Goal: Task Accomplishment & Management: Use online tool/utility

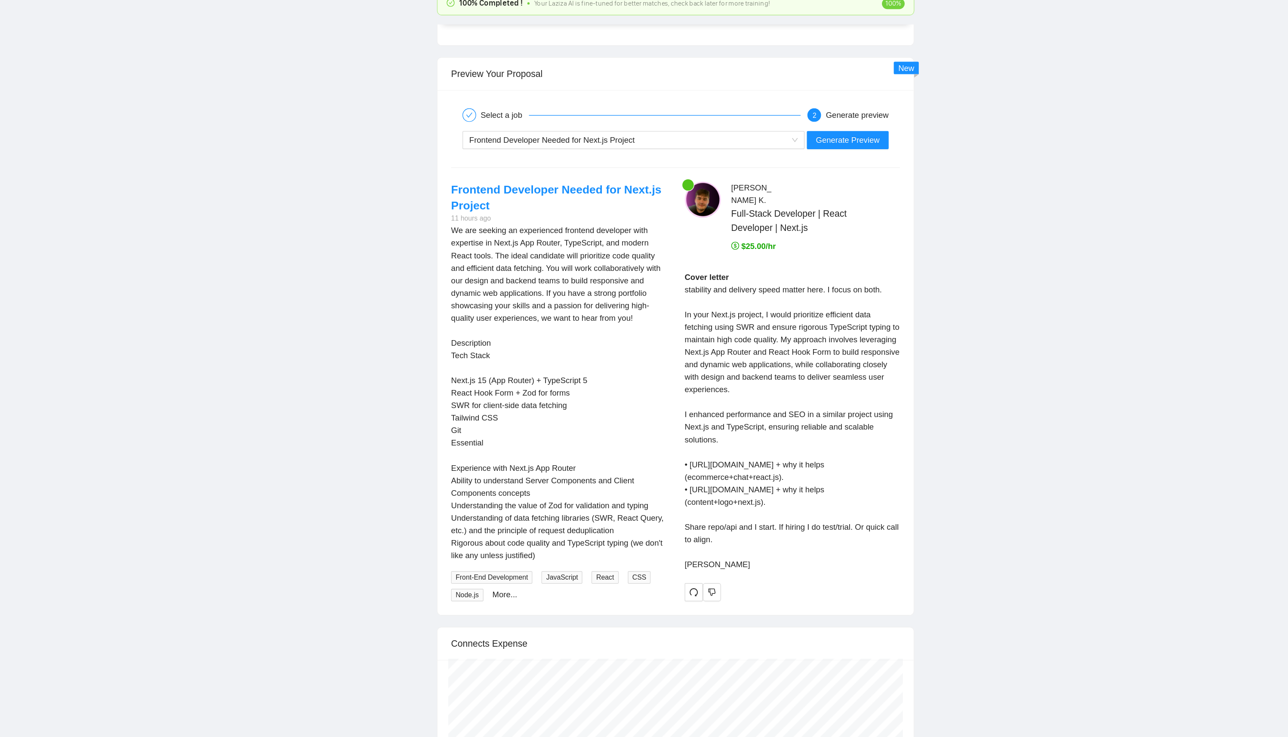
scroll to position [322, 0]
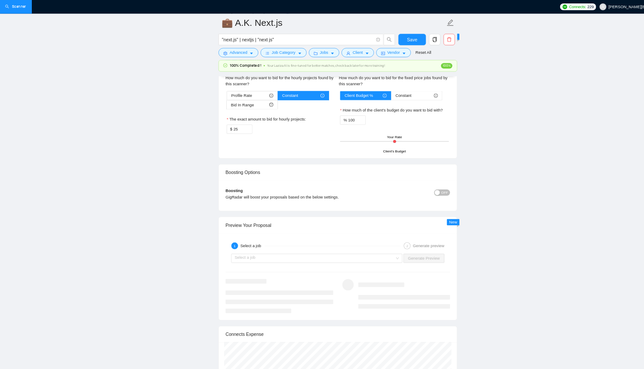
scroll to position [1360, 0]
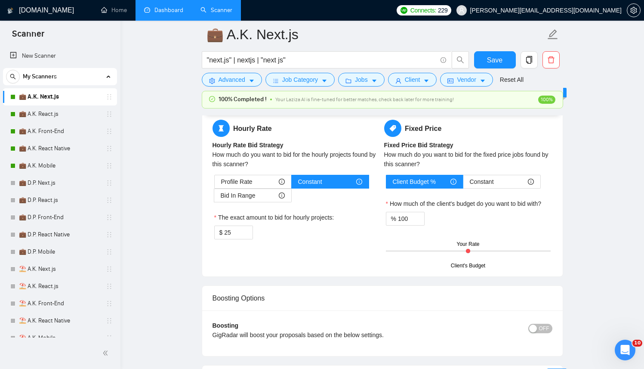
click at [183, 14] on link "Dashboard" at bounding box center [163, 9] width 39 height 7
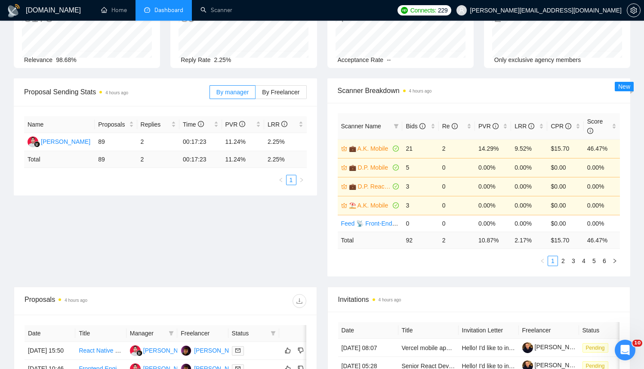
scroll to position [61, 0]
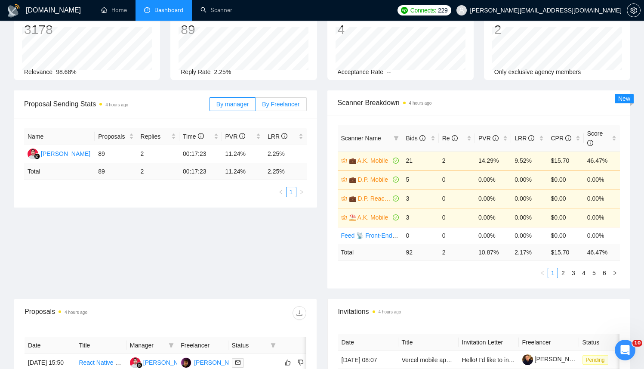
click at [270, 106] on span "By Freelancer" at bounding box center [280, 104] width 37 height 7
click at [256, 106] on input "By Freelancer" at bounding box center [256, 106] width 0 height 0
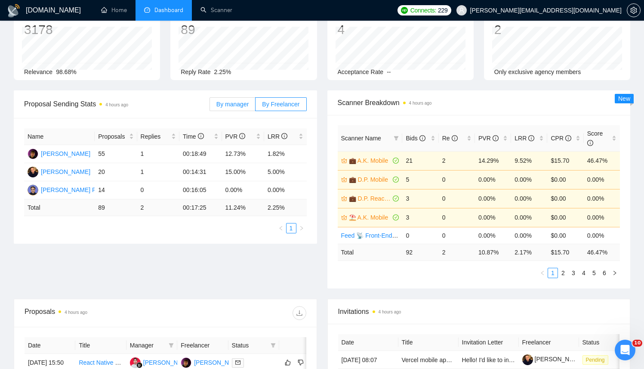
click at [232, 108] on label "By manager" at bounding box center [233, 104] width 46 height 14
click at [210, 106] on input "By manager" at bounding box center [210, 106] width 0 height 0
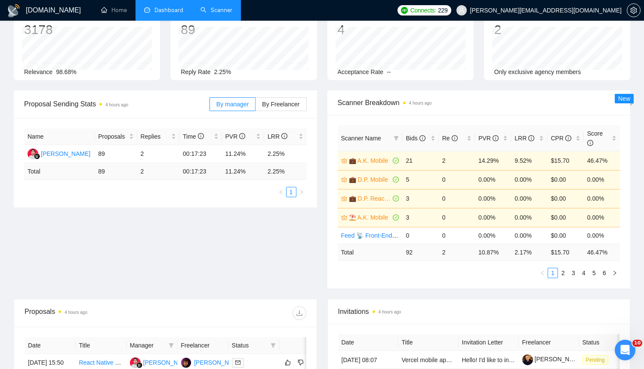
click at [232, 6] on link "Scanner" at bounding box center [216, 9] width 32 height 7
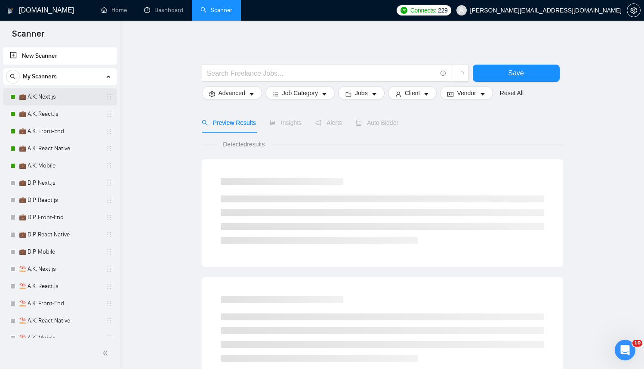
click at [65, 96] on link "💼 A.K. Next.js" at bounding box center [60, 96] width 82 height 17
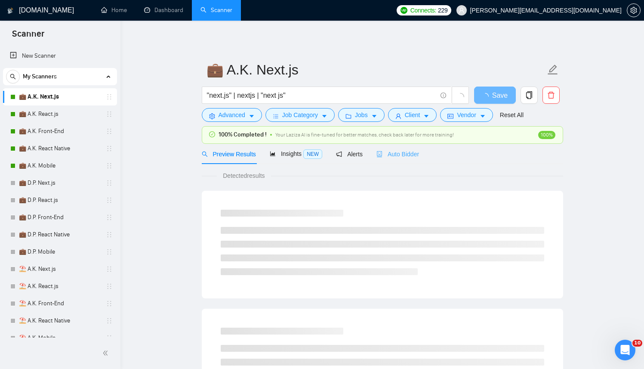
click at [411, 142] on div "100% Completed ! Your Laziza AI is fine-tuned for better matches, check back la…" at bounding box center [382, 134] width 361 height 17
click at [414, 151] on span "Auto Bidder" at bounding box center [397, 154] width 43 height 7
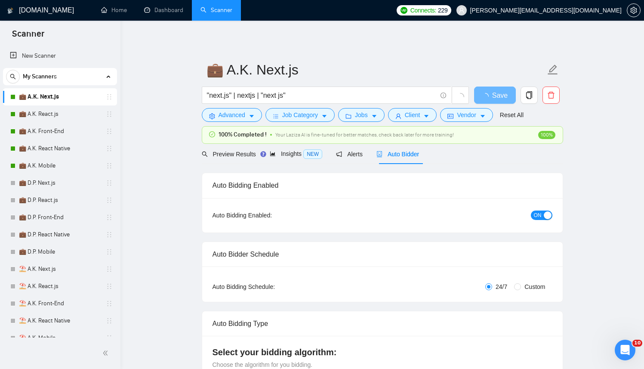
checkbox input "true"
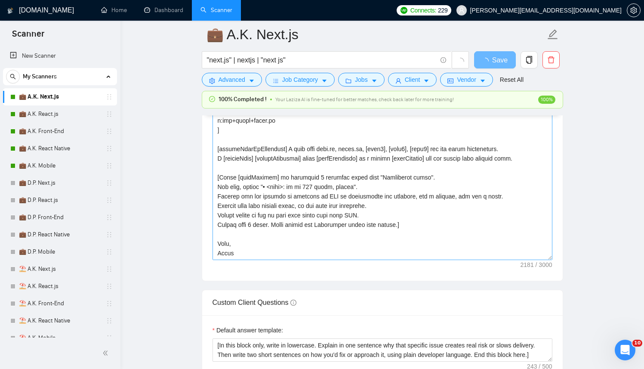
scroll to position [979, 0]
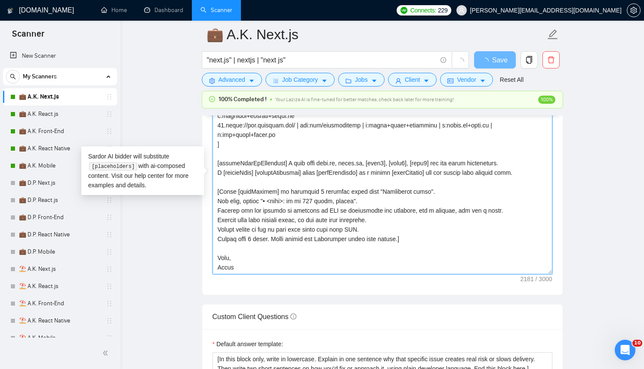
drag, startPoint x: 217, startPoint y: 162, endPoint x: 352, endPoint y: 289, distance: 185.3
click at [352, 289] on div "Cover letter template:" at bounding box center [382, 175] width 361 height 237
paste textarea "LLM You generate only the client facing text. Everything in brackets stays hidd…"
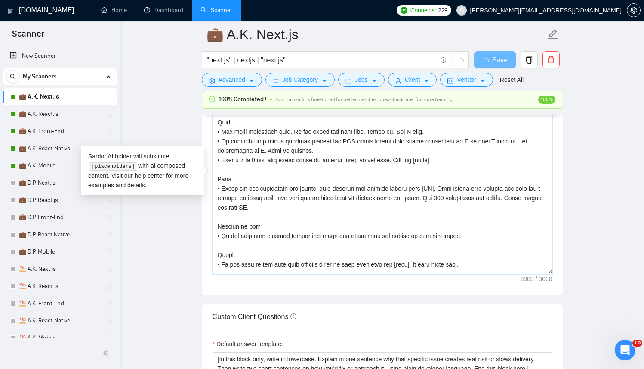
scroll to position [388, 0]
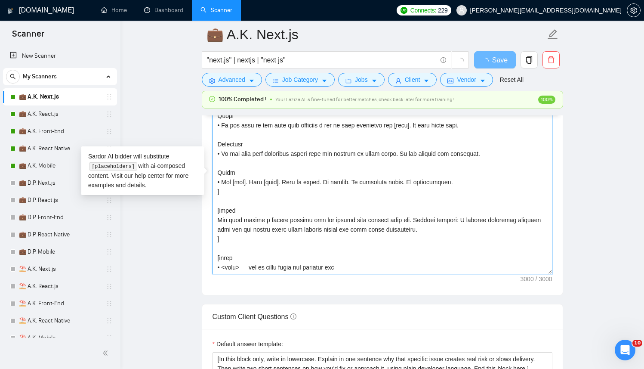
type textarea "[ Successful cases (reference only, never output directly): 1.[URL][DOMAIN_NAME…"
click at [343, 239] on textarea "Cover letter template:" at bounding box center [383, 177] width 340 height 194
click at [219, 240] on textarea "Cover letter template:" at bounding box center [383, 177] width 340 height 194
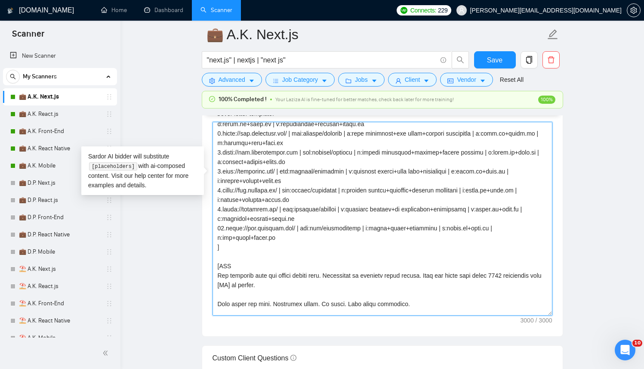
scroll to position [12, 0]
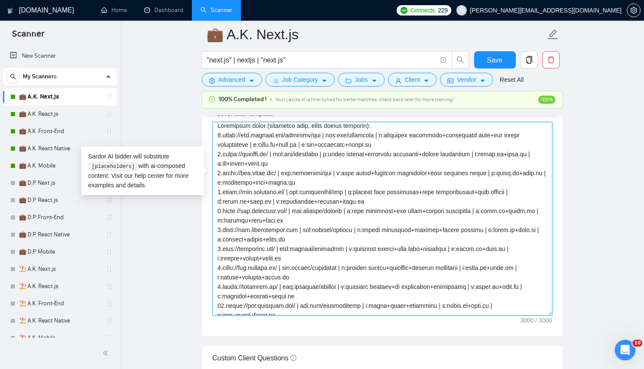
drag, startPoint x: 235, startPoint y: 206, endPoint x: 194, endPoint y: 113, distance: 101.9
click at [194, 113] on main "💼 A.K. Next.js "next.js" | nextjs | "next js" Save Advanced Job Category Jobs C…" at bounding box center [382, 338] width 496 height 2564
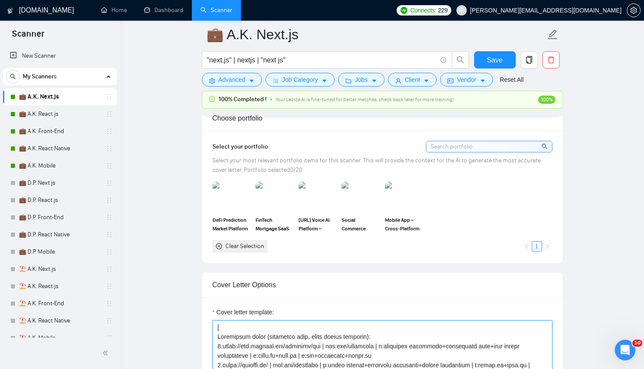
scroll to position [786, 0]
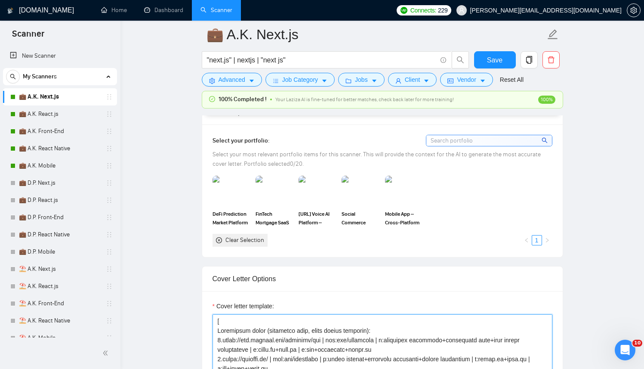
drag, startPoint x: 228, startPoint y: 207, endPoint x: 203, endPoint y: 291, distance: 87.5
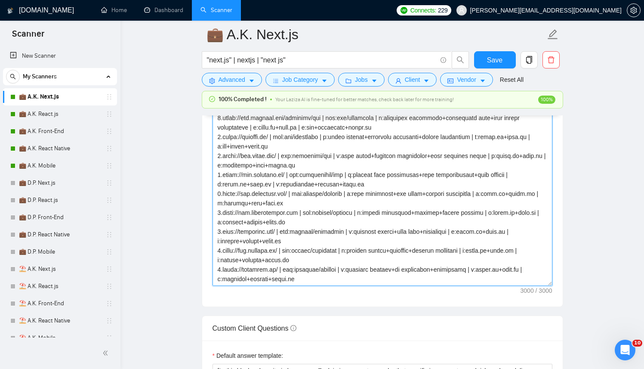
click at [262, 246] on textarea "Cover letter template:" at bounding box center [383, 189] width 340 height 194
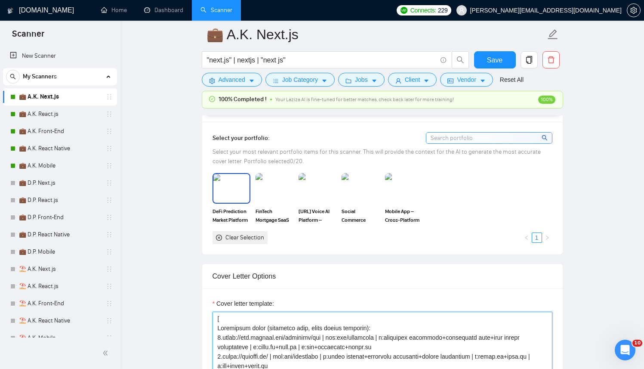
scroll to position [787, 0]
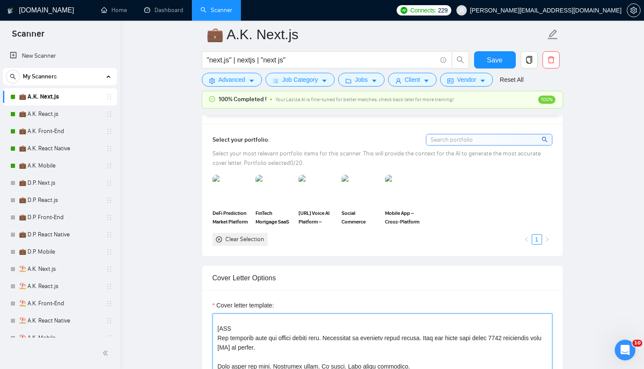
scroll to position [182, 0]
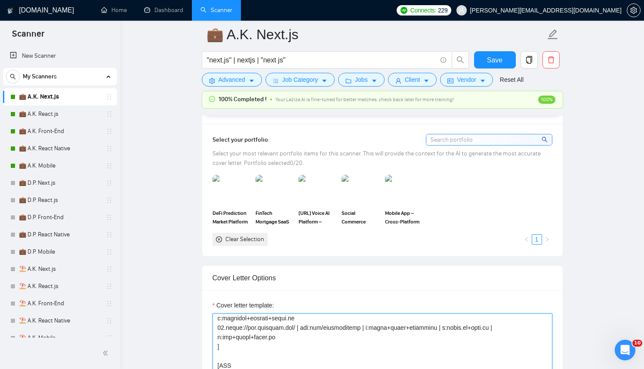
drag, startPoint x: 218, startPoint y: 338, endPoint x: 305, endPoint y: 337, distance: 86.9
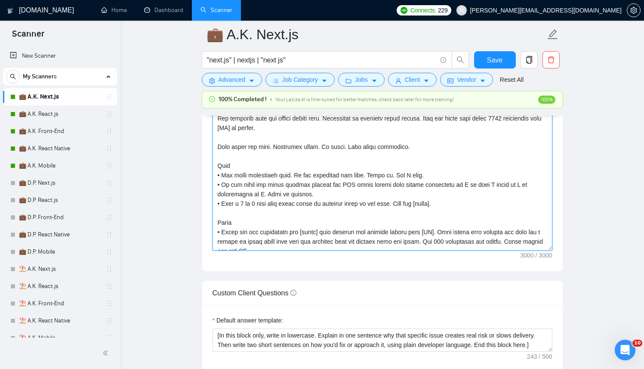
scroll to position [388, 0]
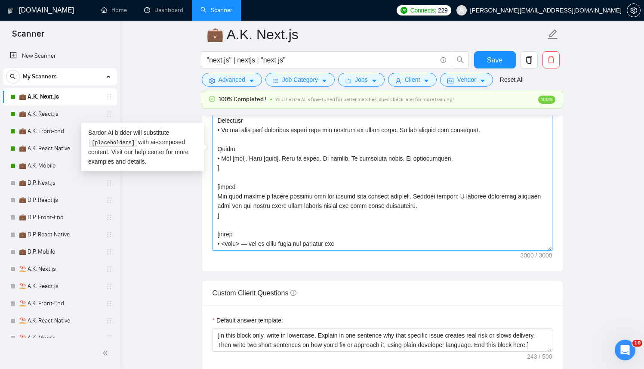
click at [324, 185] on textarea "Cover letter template:" at bounding box center [383, 154] width 340 height 194
paste textarea "Successful cases DB with links + tags goes here — concise list, under 3k cap] […"
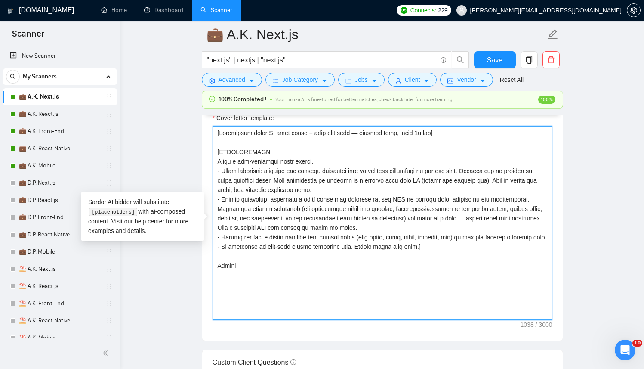
scroll to position [962, 0]
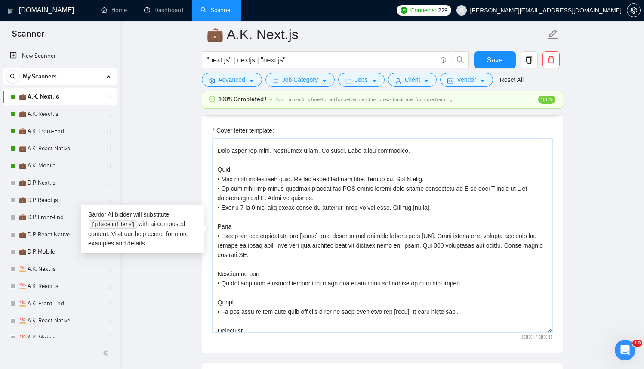
click at [222, 172] on textarea "Cover letter template:" at bounding box center [383, 236] width 340 height 194
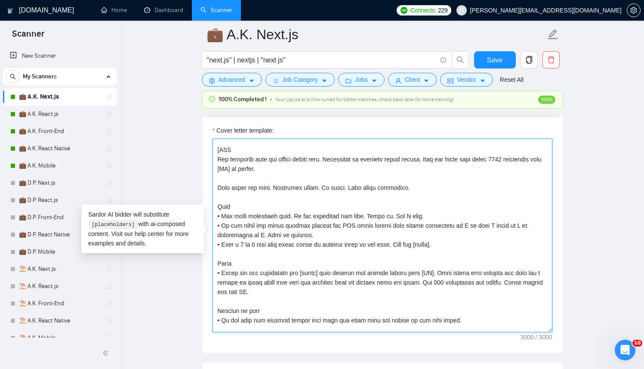
drag, startPoint x: 217, startPoint y: 150, endPoint x: 279, endPoint y: 190, distance: 73.4
click at [279, 190] on textarea "Cover letter template:" at bounding box center [383, 236] width 340 height 194
click at [223, 186] on textarea "Cover letter template:" at bounding box center [383, 236] width 340 height 194
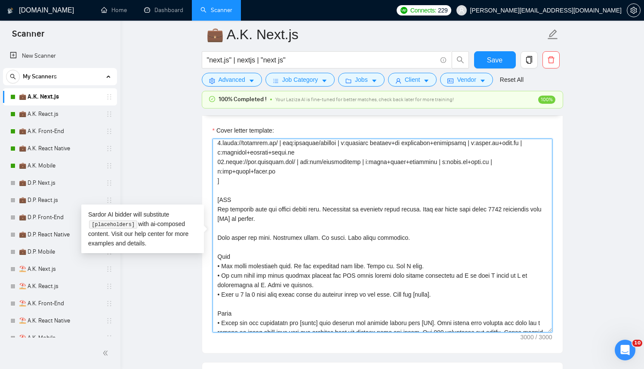
scroll to position [388, 0]
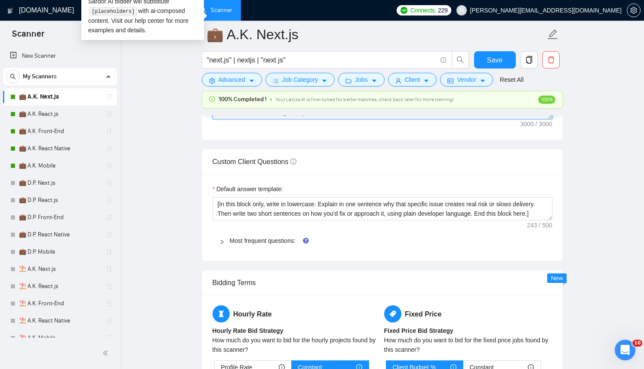
drag, startPoint x: 217, startPoint y: 227, endPoint x: 466, endPoint y: 368, distance: 286.1
click at [466, 368] on form "Auto Bidding Enabled Auto Bidding Enabled: ON Auto Bidder Schedule Auto Bidding…" at bounding box center [382, 77] width 361 height 2145
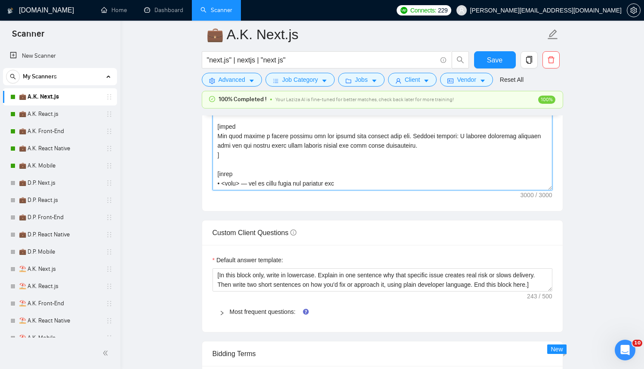
scroll to position [1055, 0]
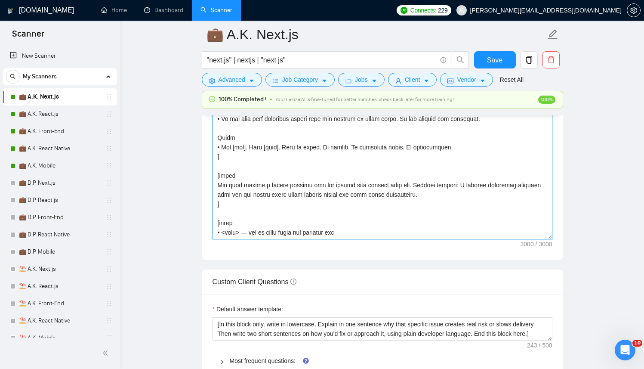
paste textarea "Successful cases DB with links + tags goes here — concise list, under 3k cap] […"
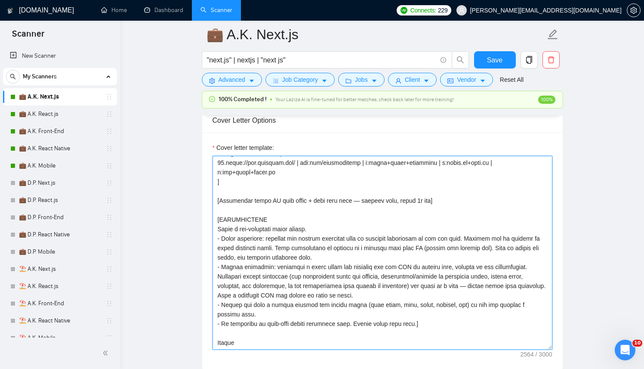
scroll to position [961, 0]
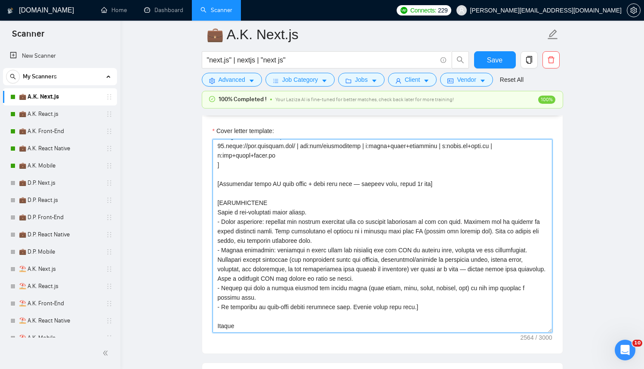
drag, startPoint x: 473, startPoint y: 174, endPoint x: 204, endPoint y: 178, distance: 268.5
click at [204, 178] on div "Cover letter template:" at bounding box center [382, 234] width 361 height 237
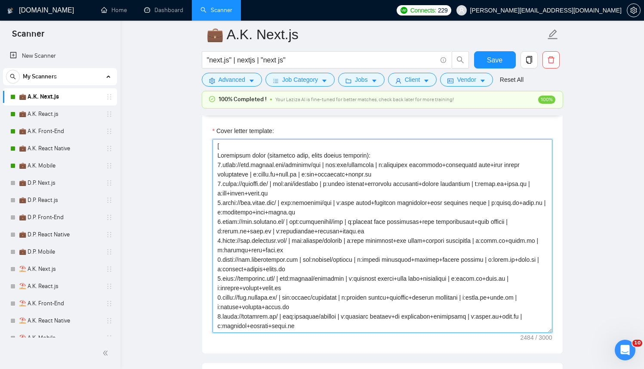
click at [265, 152] on textarea "Cover letter template:" at bounding box center [383, 236] width 340 height 194
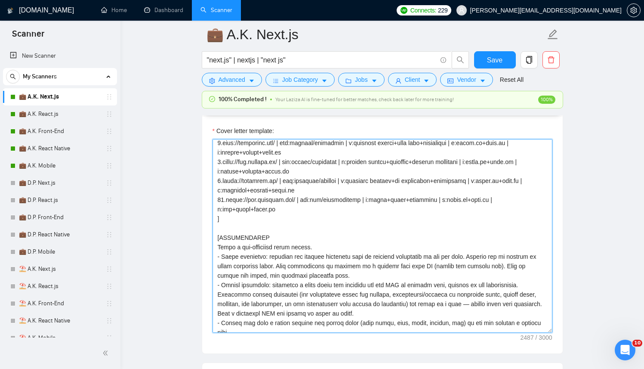
scroll to position [180, 0]
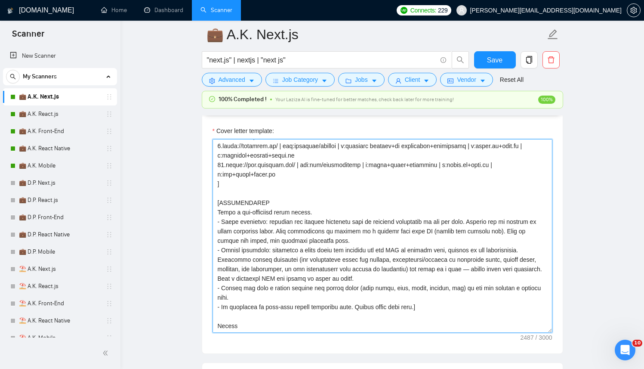
click at [259, 327] on textarea "Cover letter template:" at bounding box center [383, 236] width 340 height 194
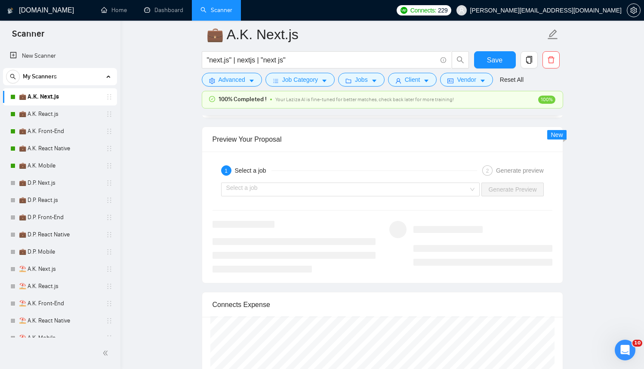
scroll to position [1607, 0]
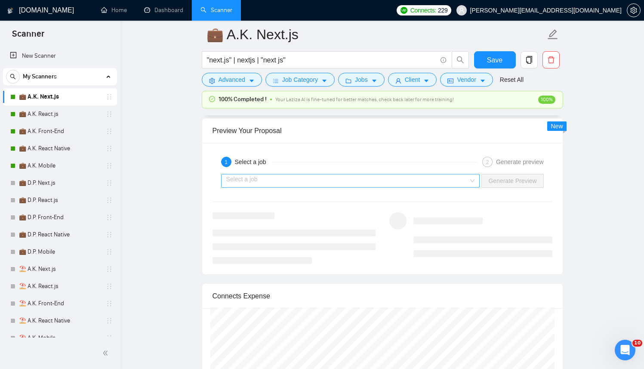
click at [309, 185] on input "search" at bounding box center [347, 180] width 243 height 13
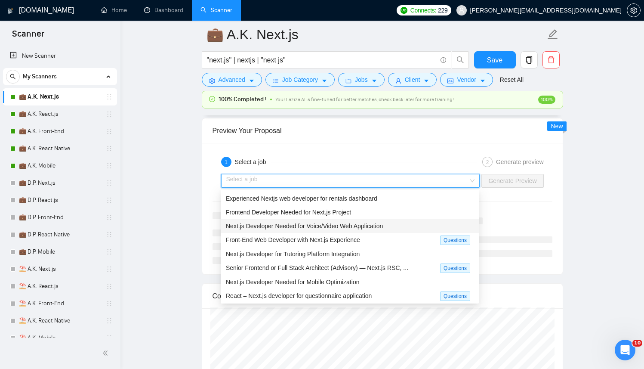
click at [268, 225] on span "Next.js Developer Needed for Voice/Video Web Application" at bounding box center [304, 225] width 157 height 7
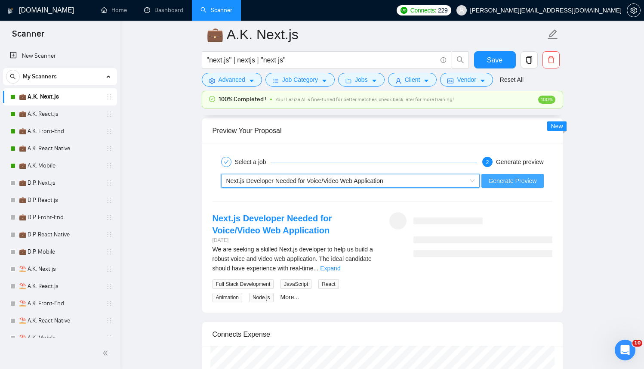
click at [491, 177] on span "Generate Preview" at bounding box center [512, 180] width 48 height 9
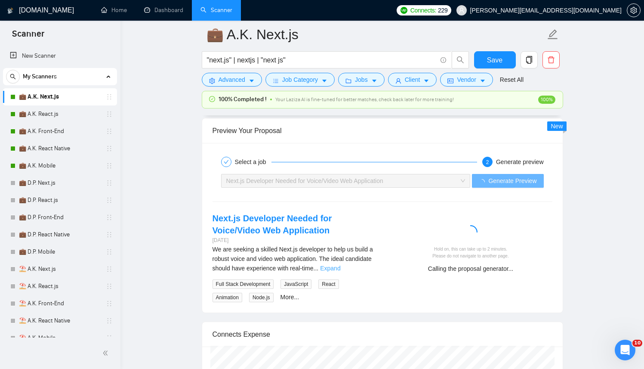
drag, startPoint x: 364, startPoint y: 271, endPoint x: 365, endPoint y: 264, distance: 7.0
click at [364, 271] on div "We are seeking a skilled Next.js developer to help us build a robust voice and …" at bounding box center [294, 258] width 163 height 28
click at [340, 265] on link "Expand" at bounding box center [330, 268] width 20 height 7
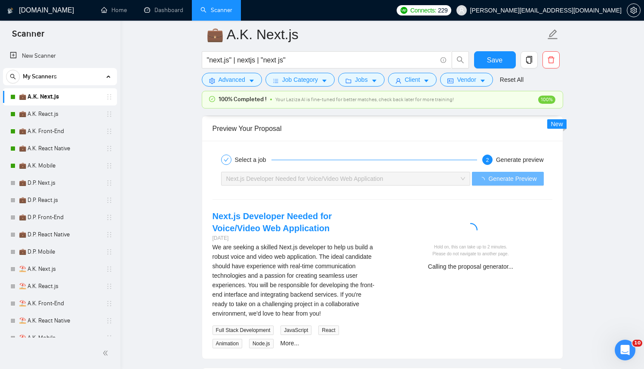
scroll to position [1608, 0]
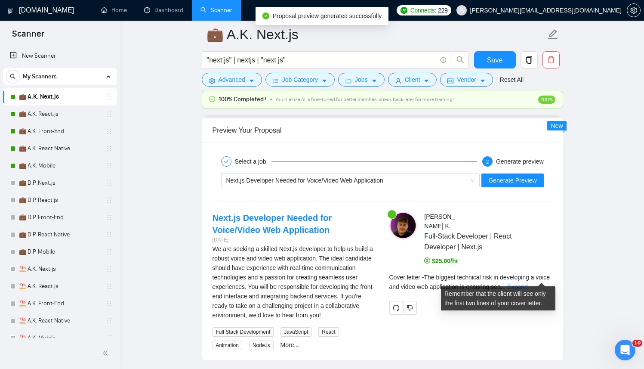
click at [527, 283] on link "Expand" at bounding box center [517, 286] width 20 height 7
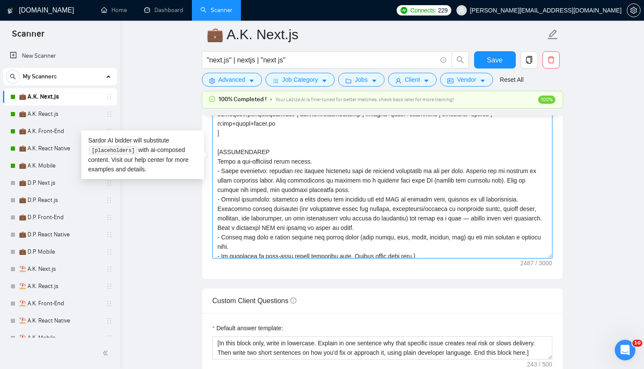
scroll to position [180, 0]
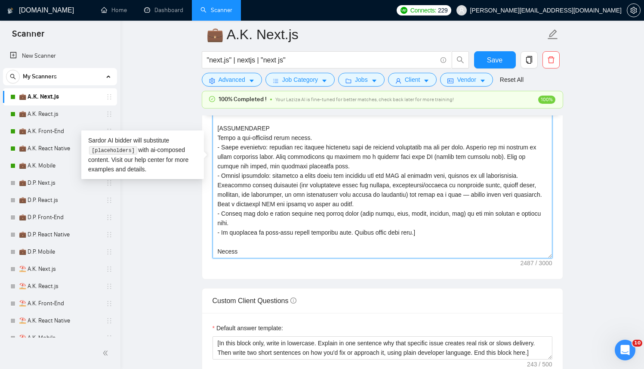
drag, startPoint x: 246, startPoint y: 240, endPoint x: 213, endPoint y: 122, distance: 122.4
click at [213, 122] on textarea "Cover letter template:" at bounding box center [383, 162] width 340 height 194
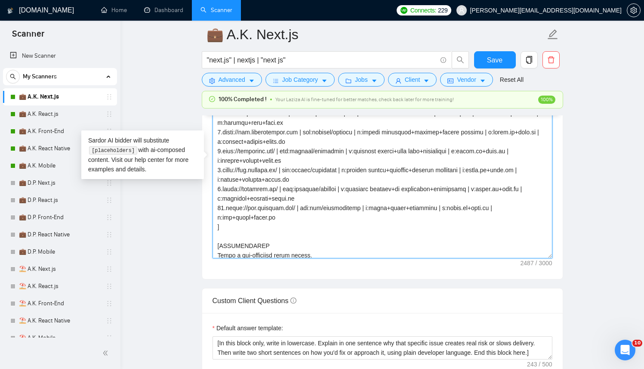
paste textarea "LLM Write only the cover letter text. Tone must mirror the post (formal, casual…"
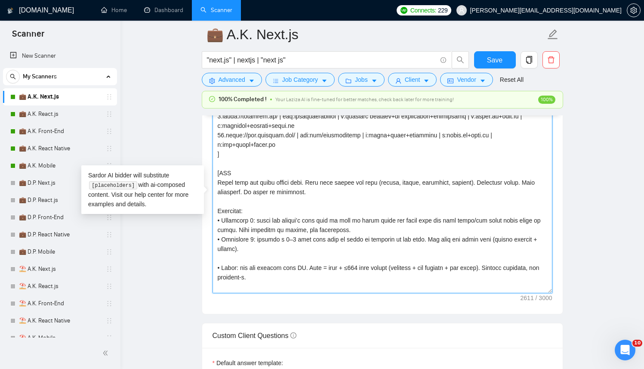
scroll to position [197, 0]
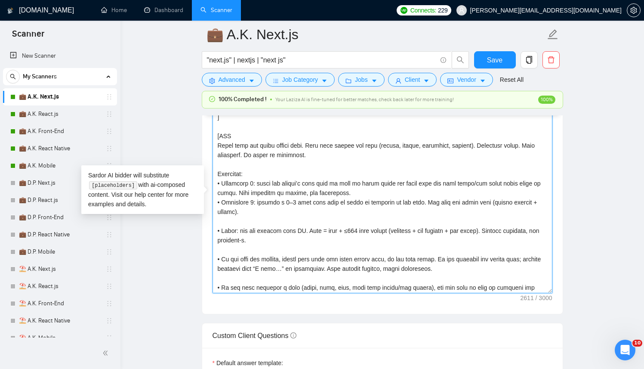
click at [225, 132] on textarea "Cover letter template:" at bounding box center [383, 196] width 340 height 194
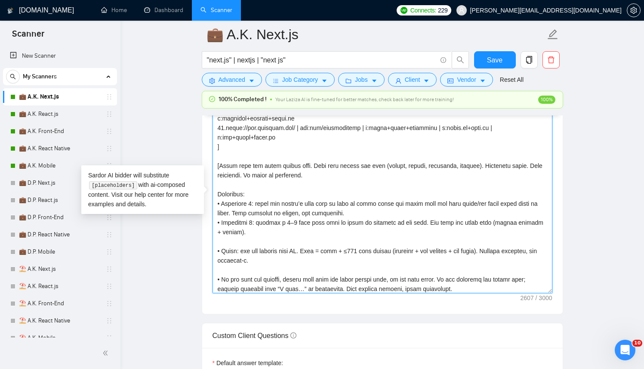
scroll to position [157, 0]
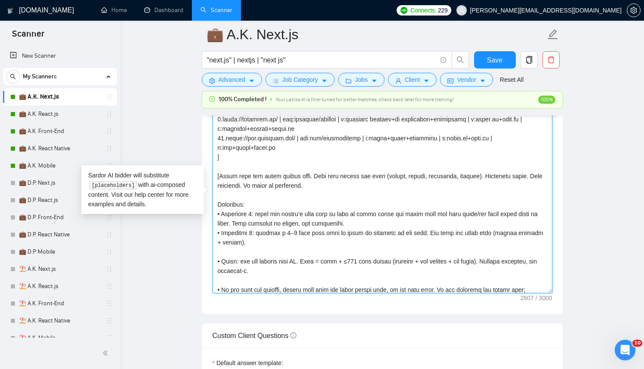
click at [218, 203] on textarea "Cover letter template:" at bounding box center [383, 196] width 340 height 194
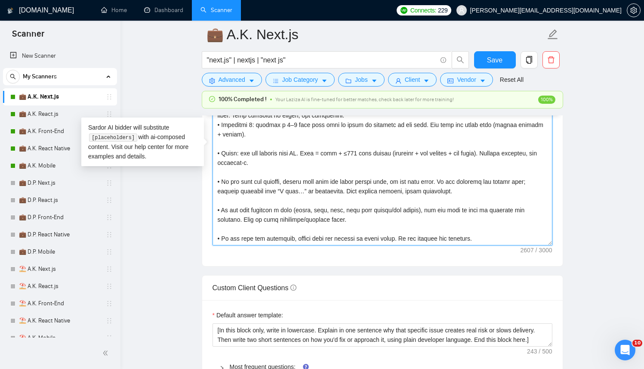
scroll to position [1084, 0]
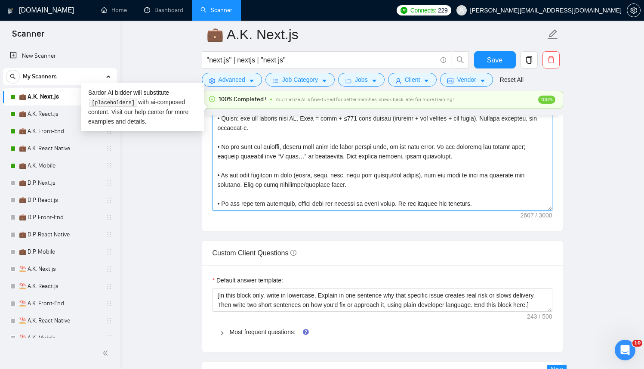
click at [505, 189] on textarea "Cover letter template:" at bounding box center [383, 114] width 340 height 194
click at [505, 184] on textarea "Cover letter template:" at bounding box center [383, 114] width 340 height 194
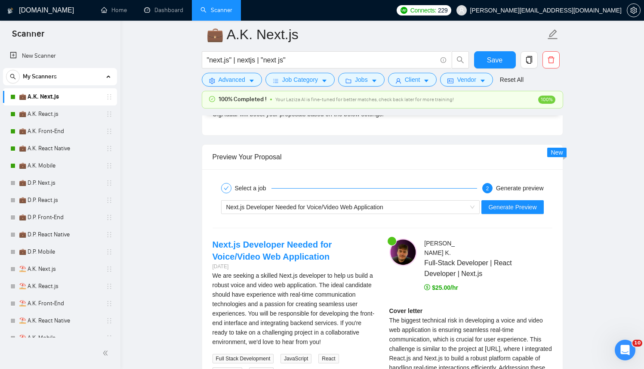
scroll to position [1574, 0]
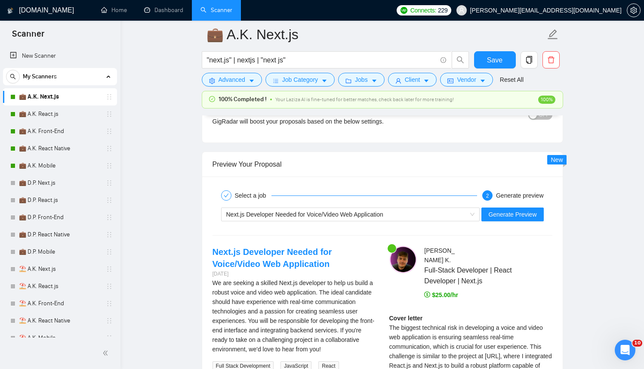
type textarea "[ Successful cases DB (reference only, never output directly): 1.https://www.tr…"
click at [519, 206] on div "Next.js Developer Needed for Voice/Video Web Application Generate Preview" at bounding box center [383, 214] width 342 height 21
click at [519, 210] on span "Generate Preview" at bounding box center [512, 214] width 48 height 9
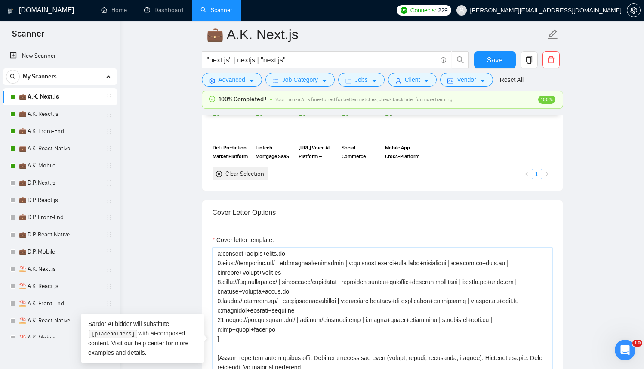
scroll to position [0, 0]
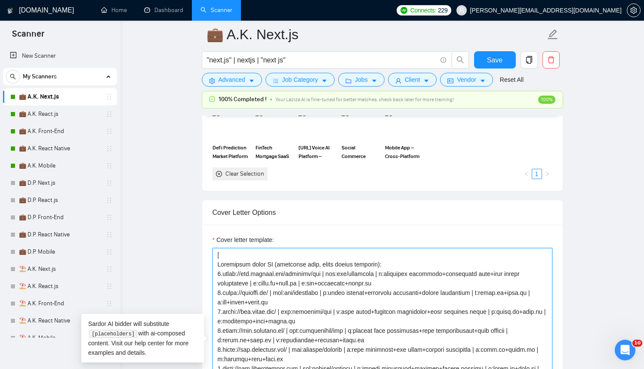
drag, startPoint x: 227, startPoint y: 337, endPoint x: 200, endPoint y: 223, distance: 117.2
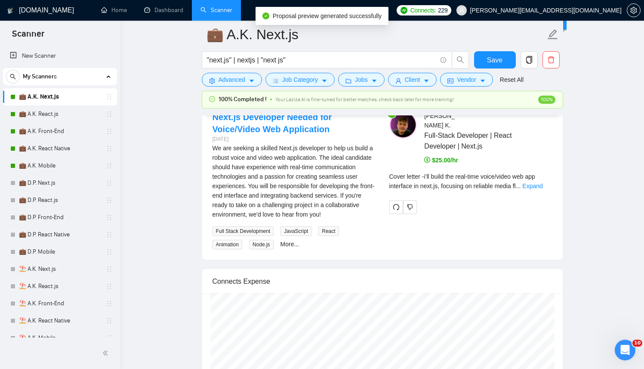
scroll to position [1717, 0]
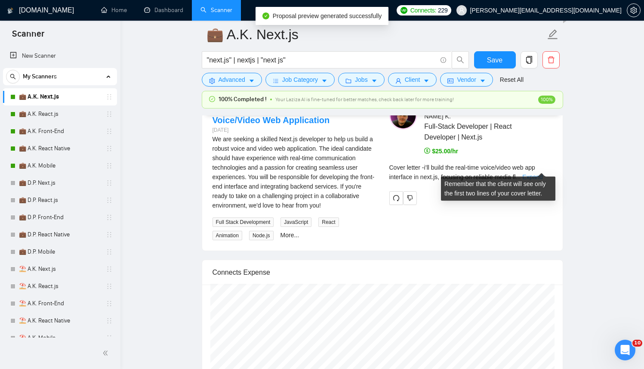
click at [542, 173] on link "Expand" at bounding box center [532, 176] width 20 height 7
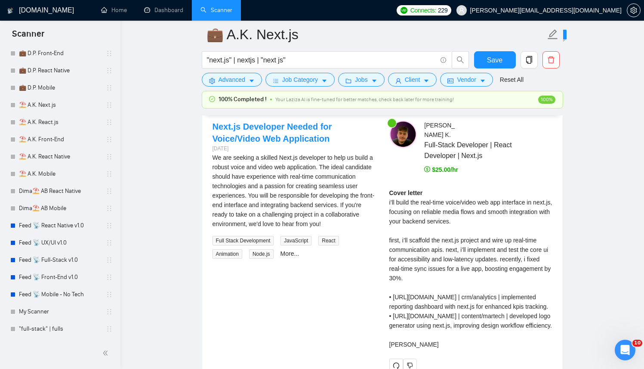
scroll to position [1662, 0]
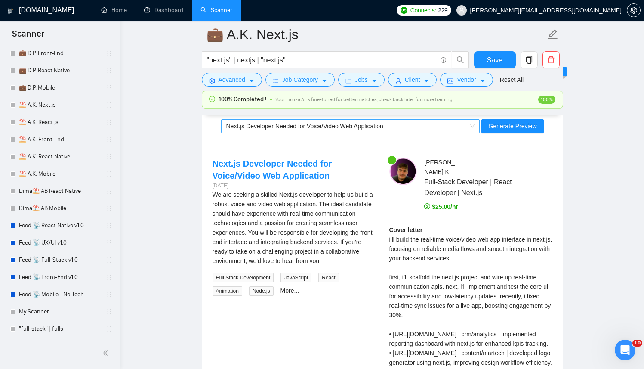
click at [302, 123] on span "Next.js Developer Needed for Voice/Video Web Application" at bounding box center [304, 126] width 157 height 7
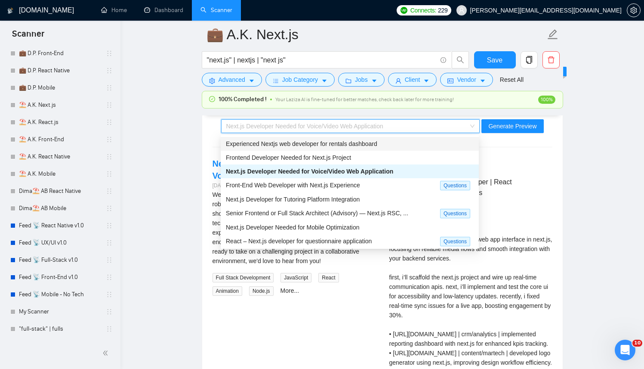
click at [265, 145] on span "Experienced Nextjs web developer for rentals dashboard" at bounding box center [301, 143] width 151 height 7
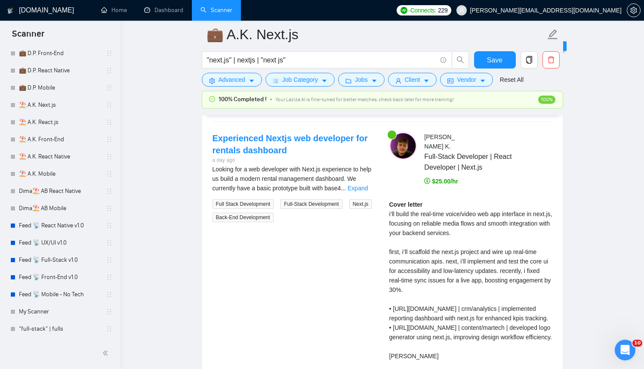
scroll to position [1699, 0]
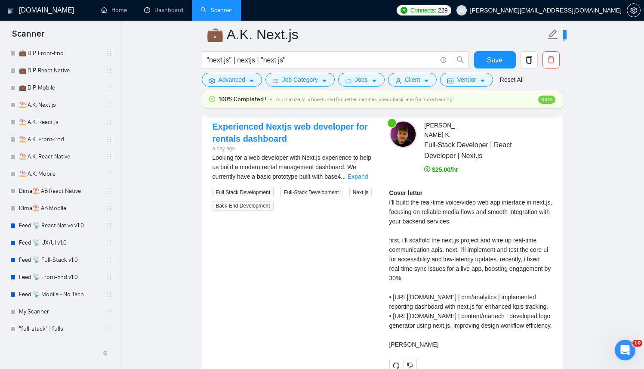
click at [356, 216] on div "Experienced Nextjs web developer for rentals dashboard a day ago Looking for a …" at bounding box center [383, 245] width 354 height 251
click at [363, 185] on div "Looking for a web developer with Next.js experience to help us build a modern r…" at bounding box center [294, 182] width 163 height 58
click at [365, 174] on link "Expand" at bounding box center [358, 176] width 20 height 7
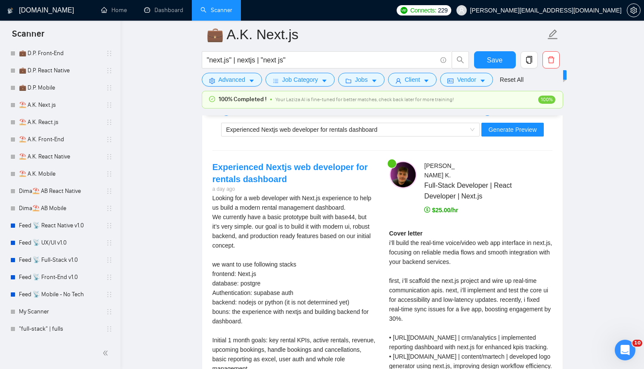
scroll to position [1654, 0]
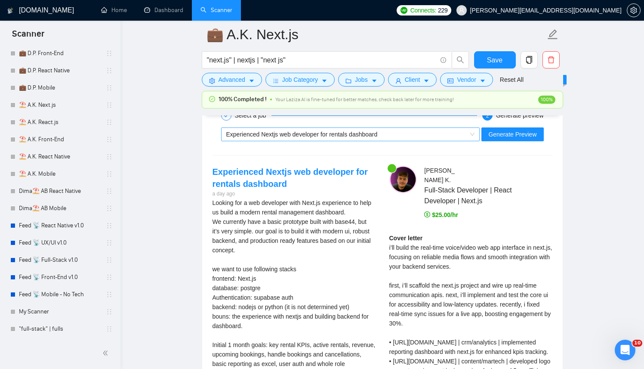
click at [472, 132] on span "Experienced Nextjs web developer for rentals dashboard" at bounding box center [350, 134] width 249 height 13
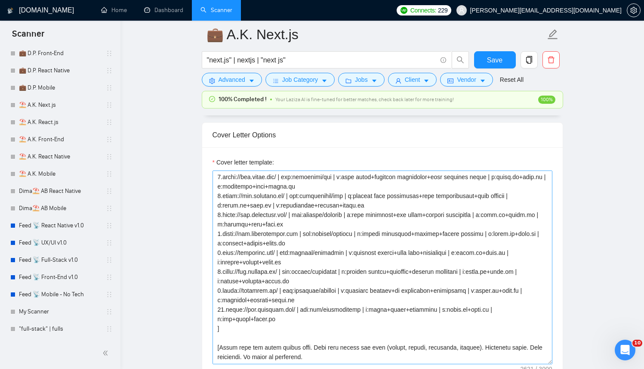
scroll to position [925, 0]
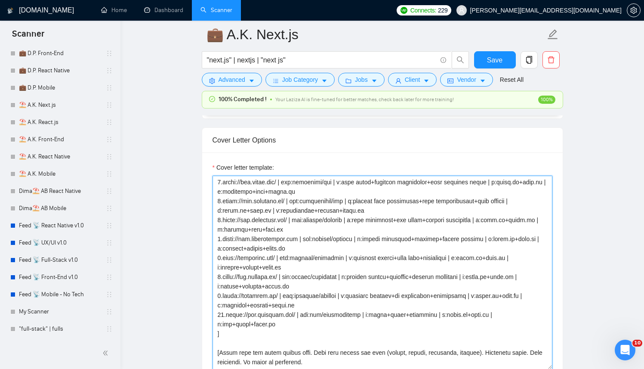
click at [329, 201] on textarea "Cover letter template:" at bounding box center [383, 273] width 340 height 194
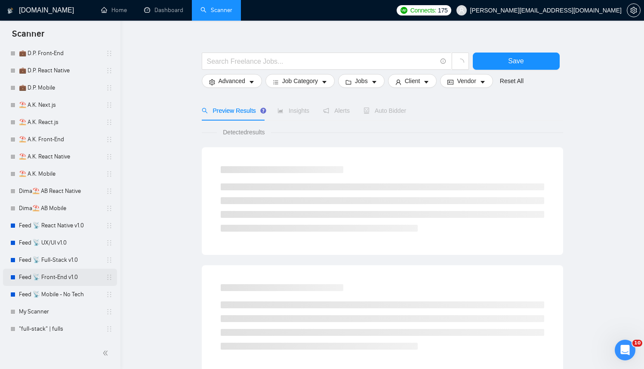
scroll to position [37, 0]
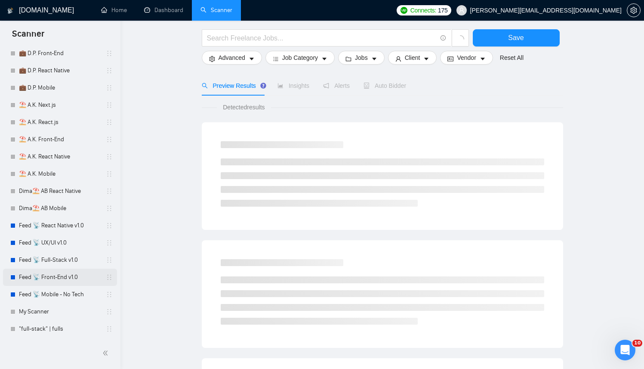
click at [62, 276] on link "Feed 📡 Front-End v1.0" at bounding box center [60, 276] width 82 height 17
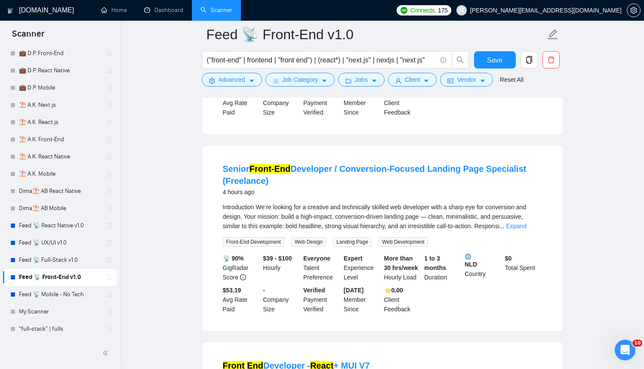
scroll to position [256, 0]
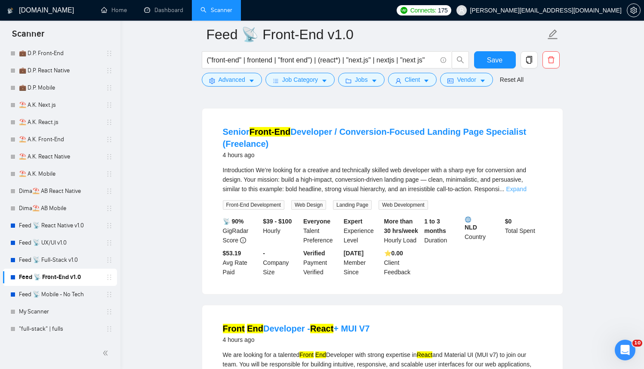
click at [526, 192] on link "Expand" at bounding box center [516, 188] width 20 height 7
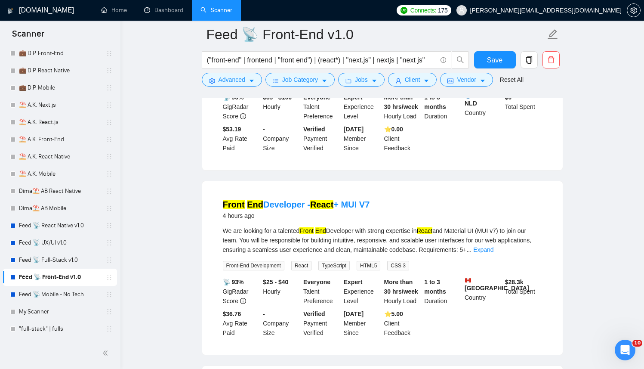
scroll to position [515, 0]
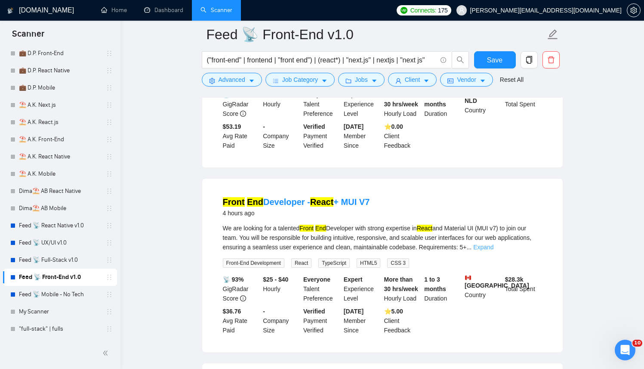
click at [493, 250] on link "Expand" at bounding box center [483, 246] width 20 height 7
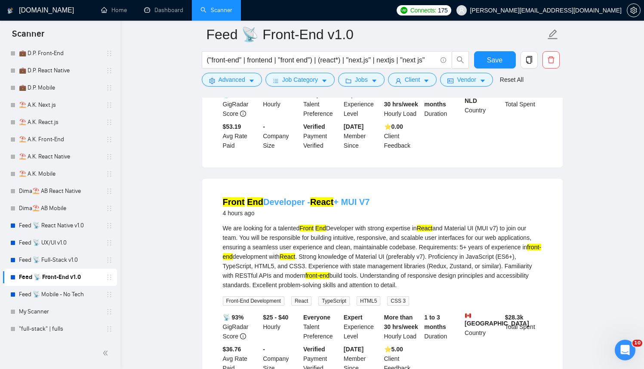
click at [259, 206] on mark "End" at bounding box center [255, 201] width 16 height 9
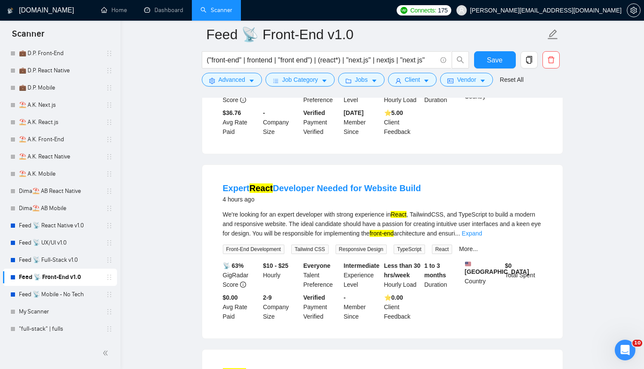
scroll to position [781, 0]
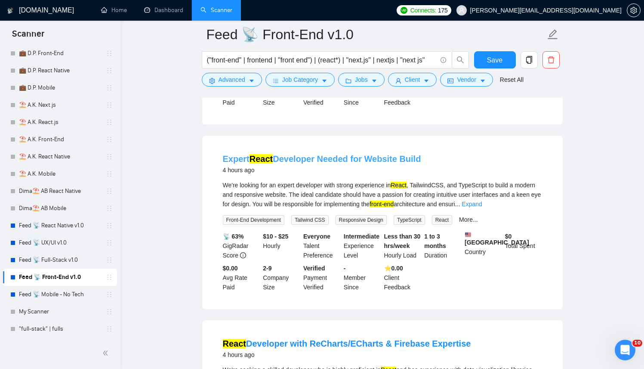
click at [328, 163] on link "Expert React Developer Needed for Website Build" at bounding box center [322, 158] width 198 height 9
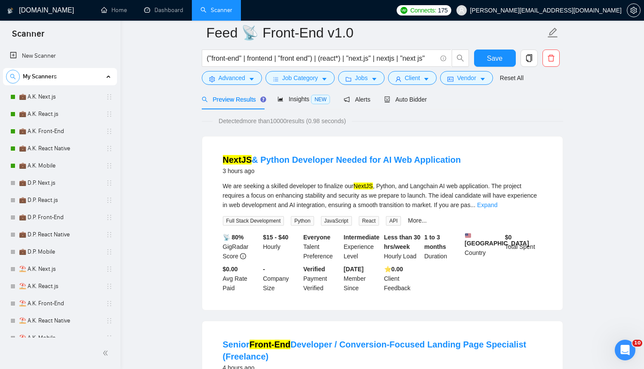
scroll to position [0, 0]
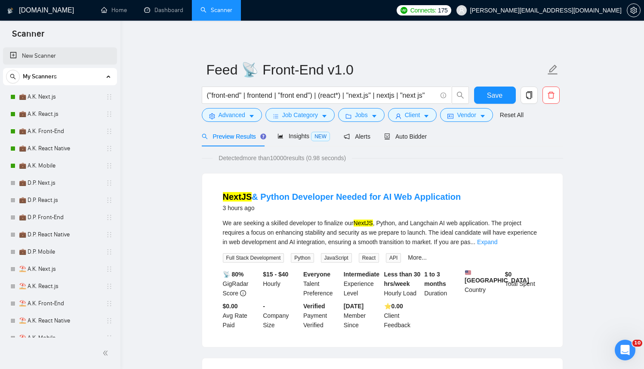
click at [41, 52] on link "New Scanner" at bounding box center [60, 55] width 100 height 17
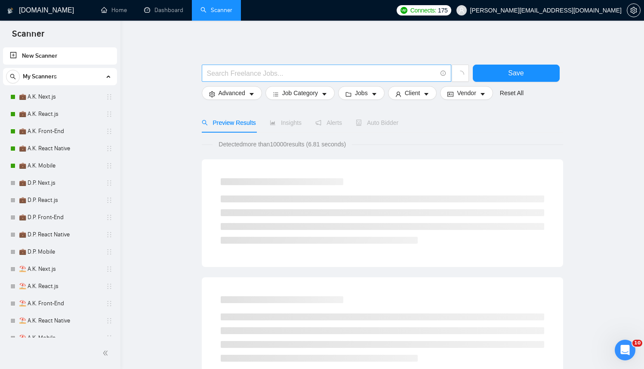
click at [290, 70] on input "text" at bounding box center [322, 73] width 230 height 11
type input "n"
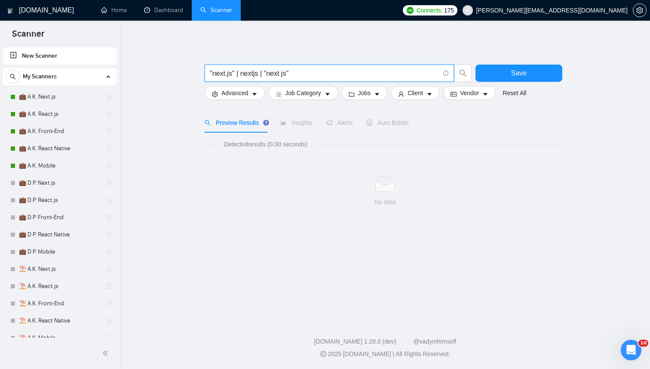
click at [210, 73] on input ""next.js" | nextjs | "next js"" at bounding box center [325, 73] width 230 height 11
drag, startPoint x: 208, startPoint y: 73, endPoint x: 209, endPoint y: 79, distance: 6.1
click at [208, 73] on span ""next.js" | nextjs | "next js"" at bounding box center [330, 73] width 250 height 17
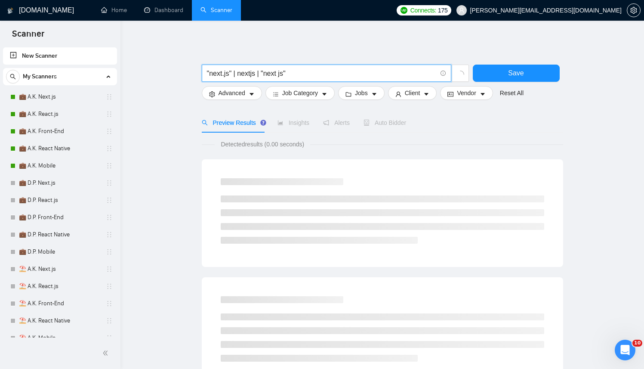
type input "("next.js" | nextjs | "next js""
click at [337, 71] on input "("next.js" | nextjs | "next js"" at bounding box center [322, 73] width 230 height 11
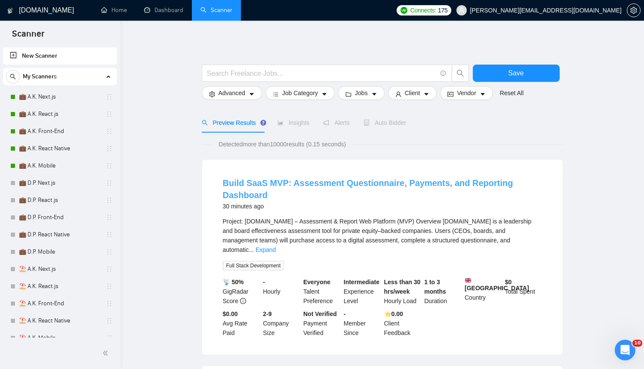
click at [320, 182] on link "Build SaaS MVP: Assessment Questionnaire, Payments, and Reporting Dashboard" at bounding box center [368, 189] width 290 height 22
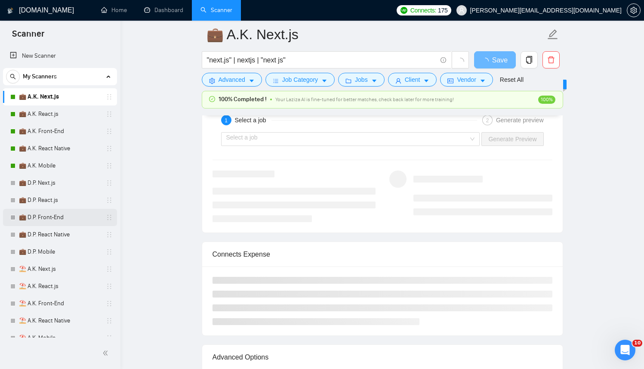
click at [56, 220] on link "💼 D.P. Front-End" at bounding box center [60, 217] width 82 height 17
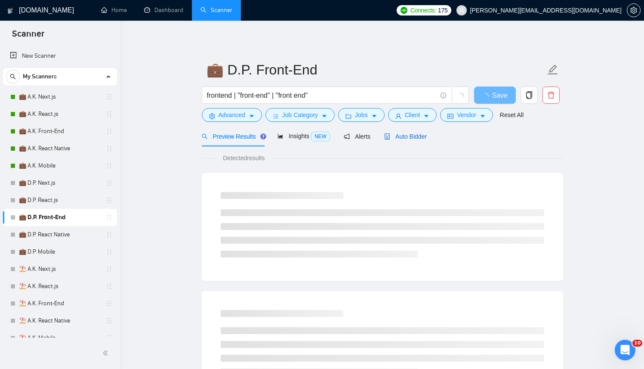
click at [416, 139] on span "Auto Bidder" at bounding box center [405, 136] width 43 height 7
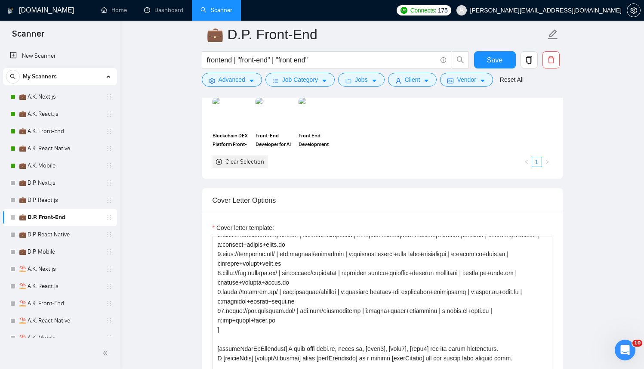
scroll to position [161, 0]
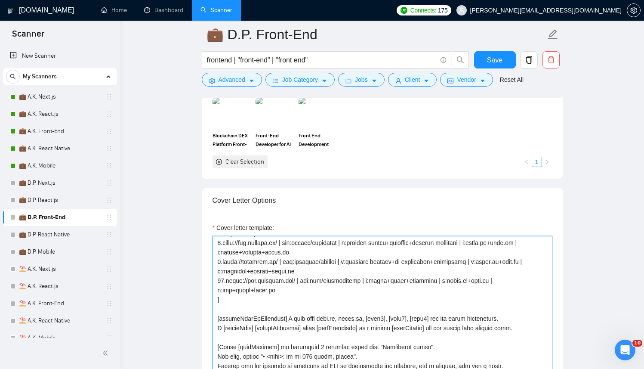
click at [334, 276] on textarea "Cover letter template:" at bounding box center [383, 333] width 340 height 194
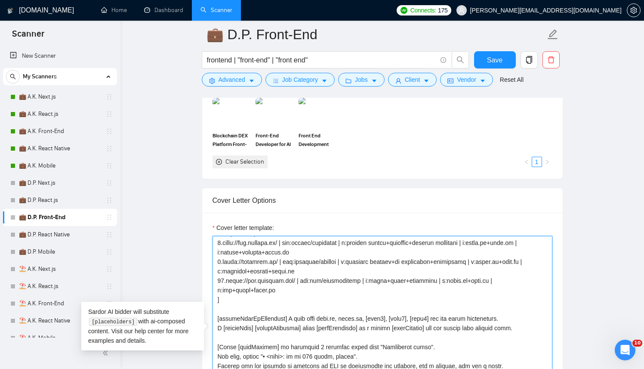
paste textarea "Successful cases DB with links + tags goes here — concise list, under 3k cap] […"
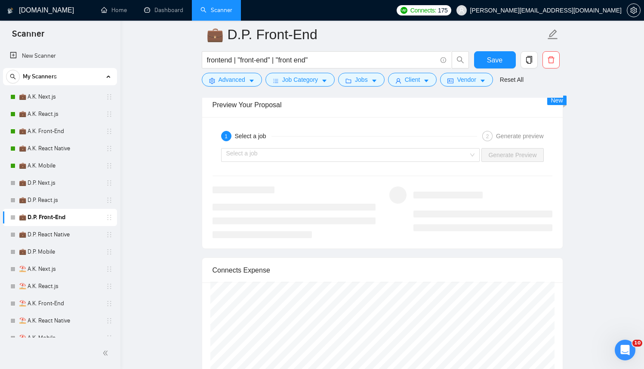
scroll to position [1616, 0]
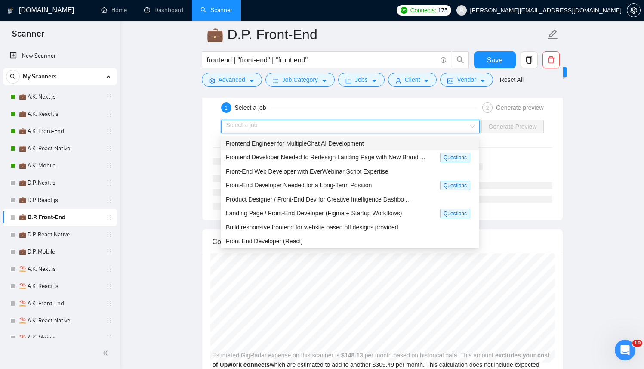
click at [299, 129] on input "search" at bounding box center [347, 126] width 243 height 13
click at [299, 135] on div "Select a job Generate Preview" at bounding box center [383, 126] width 342 height 21
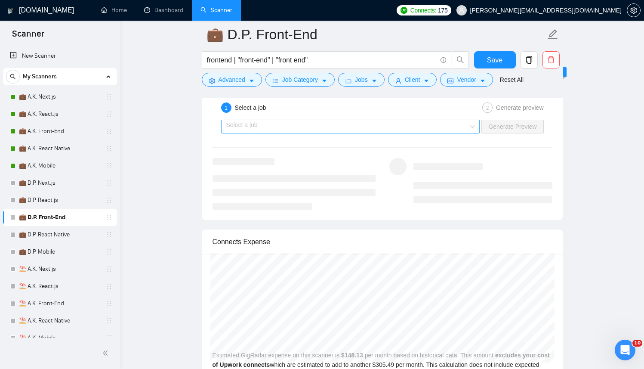
click at [308, 129] on input "search" at bounding box center [347, 126] width 243 height 13
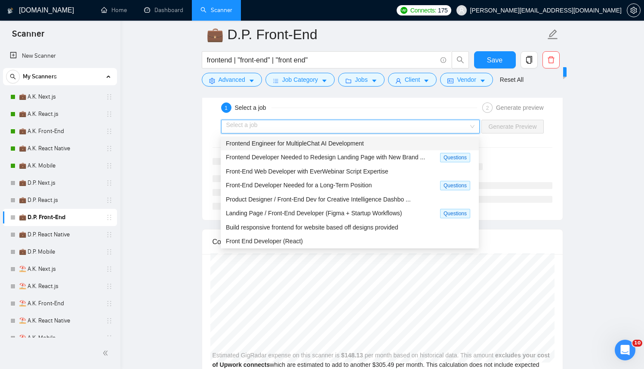
click at [300, 141] on span "Frontend Engineer for MultipleChat AI Development" at bounding box center [295, 143] width 138 height 7
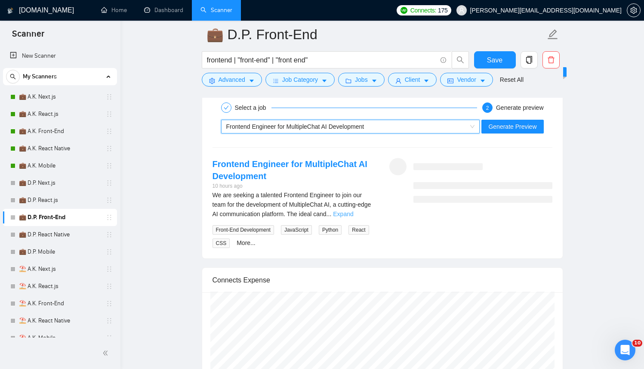
click at [353, 214] on link "Expand" at bounding box center [343, 213] width 20 height 7
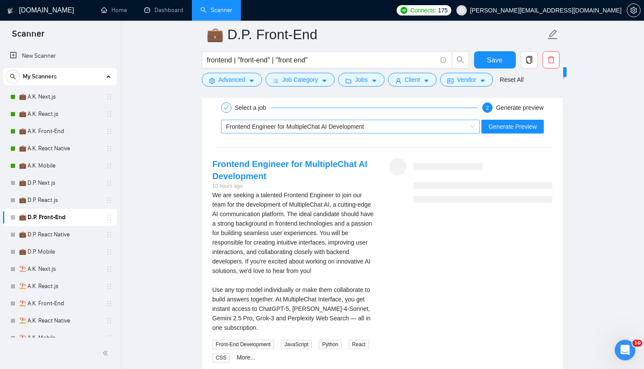
click at [317, 132] on div "Frontend Engineer for MultipleChat AI Development" at bounding box center [346, 126] width 241 height 13
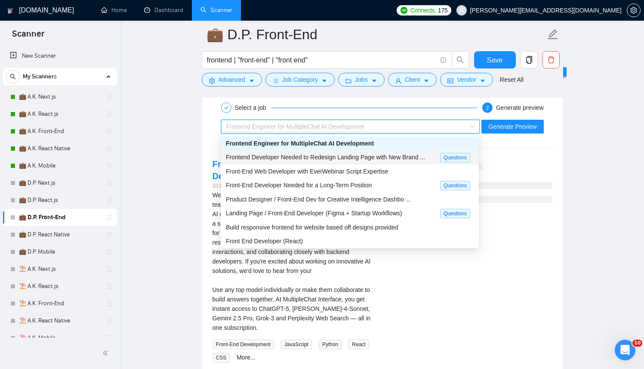
click at [283, 158] on span "Frontend Developer Needed to Redesign Landing Page with New Brand ..." at bounding box center [325, 157] width 199 height 7
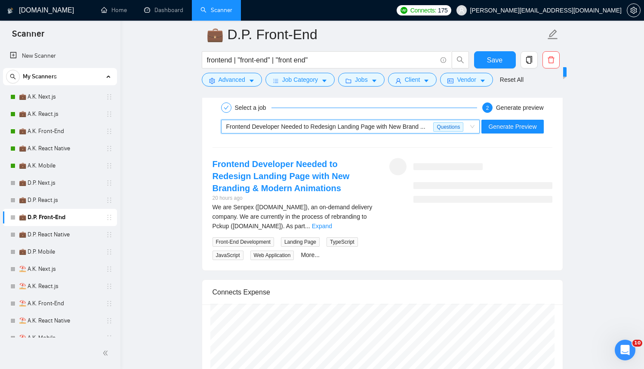
click at [332, 222] on link "Expand" at bounding box center [322, 225] width 20 height 7
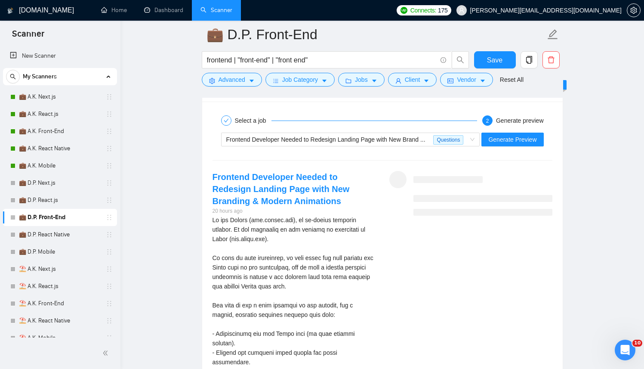
scroll to position [1579, 0]
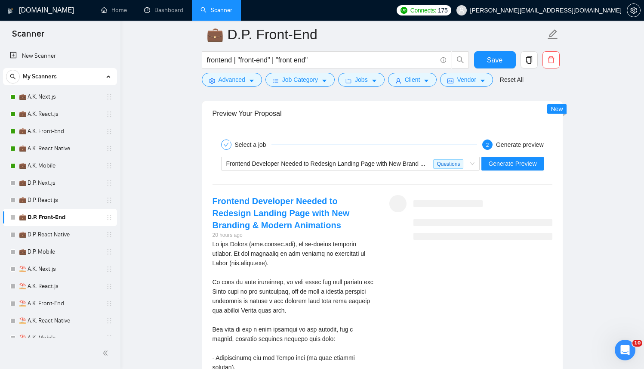
click at [516, 166] on span "Generate Preview" at bounding box center [512, 163] width 48 height 9
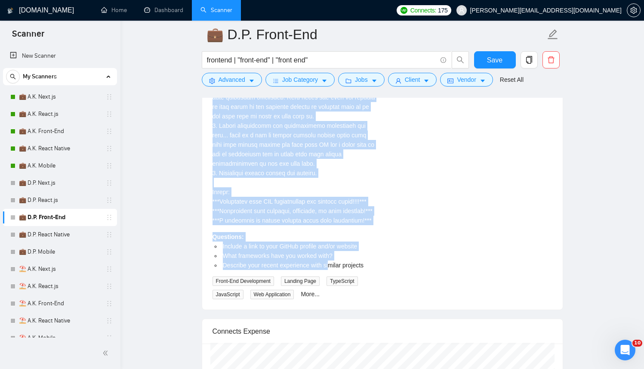
scroll to position [2145, 0]
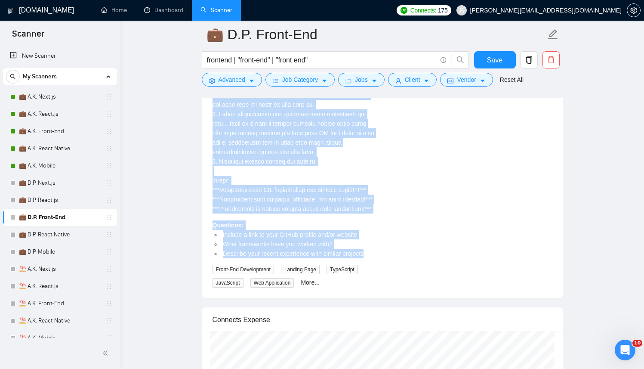
drag, startPoint x: 216, startPoint y: 248, endPoint x: 381, endPoint y: 276, distance: 167.0
copy div "We are Senpex (www.senpex.com), an on-demand delivery company. We are currently…"
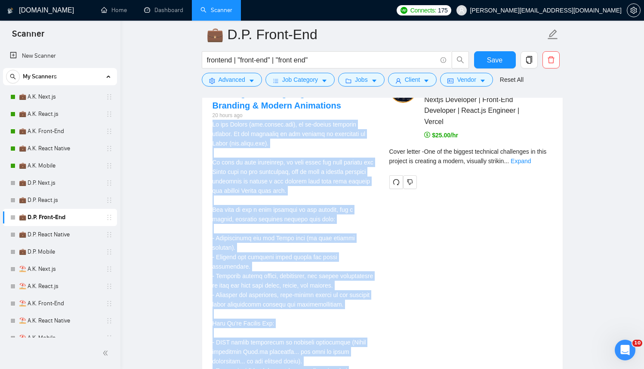
scroll to position [1693, 0]
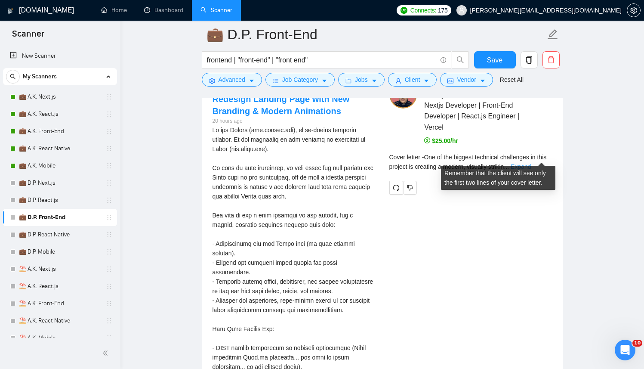
click at [531, 163] on link "Expand" at bounding box center [521, 166] width 20 height 7
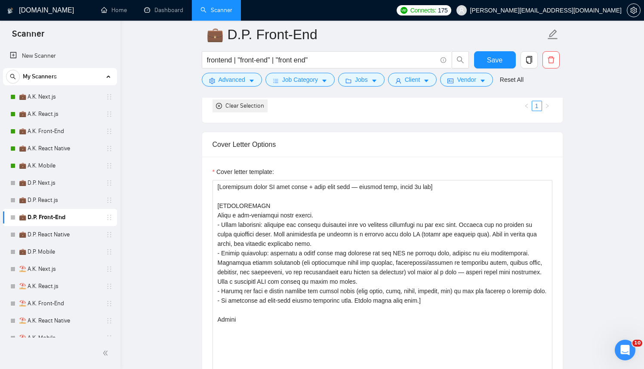
scroll to position [873, 0]
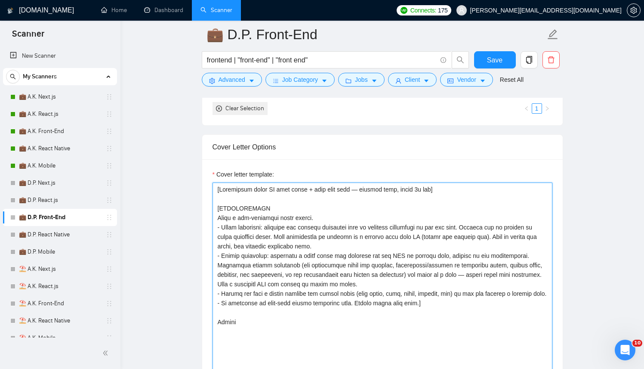
click at [320, 250] on textarea "Cover letter template:" at bounding box center [383, 279] width 340 height 194
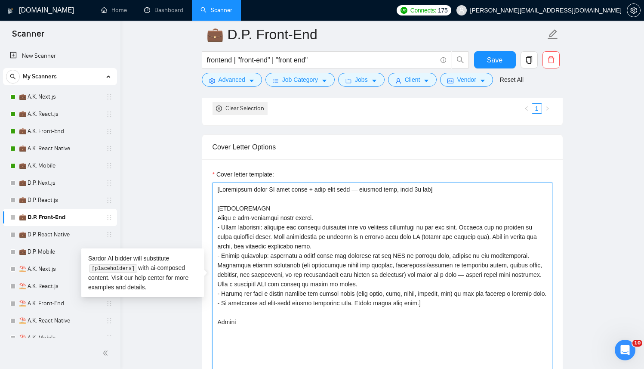
paste textarea "Successful cases DB (reference only, never output directly): 1.https://www.tran…"
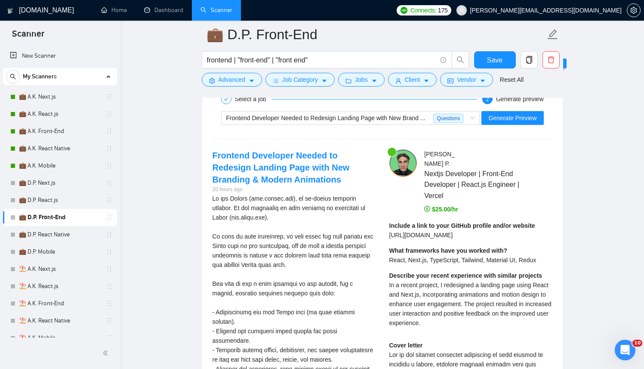
scroll to position [1627, 0]
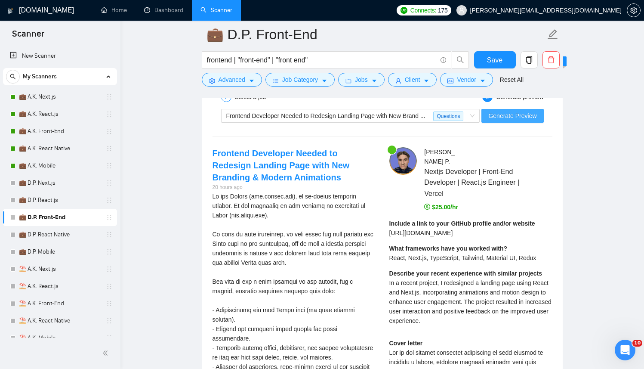
click at [510, 121] on button "Generate Preview" at bounding box center [512, 116] width 62 height 14
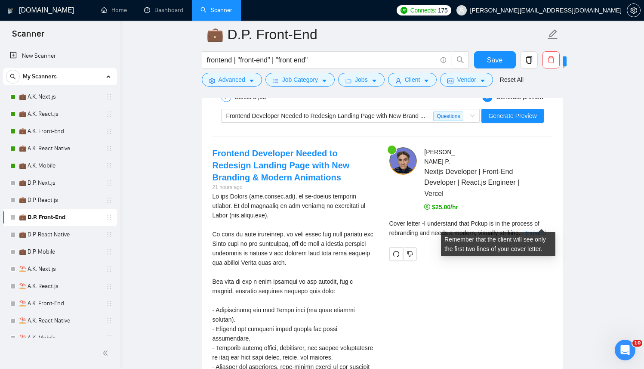
click at [545, 229] on link "Expand" at bounding box center [535, 232] width 20 height 7
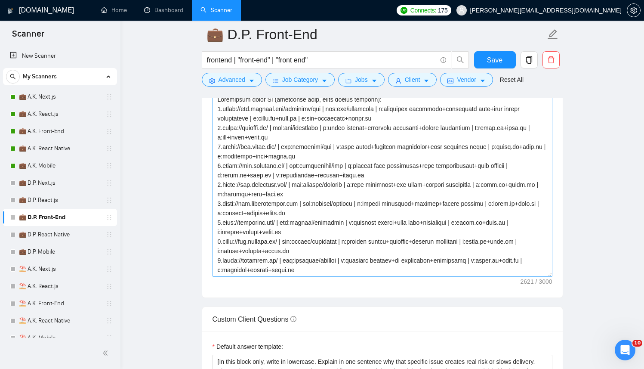
scroll to position [953, 0]
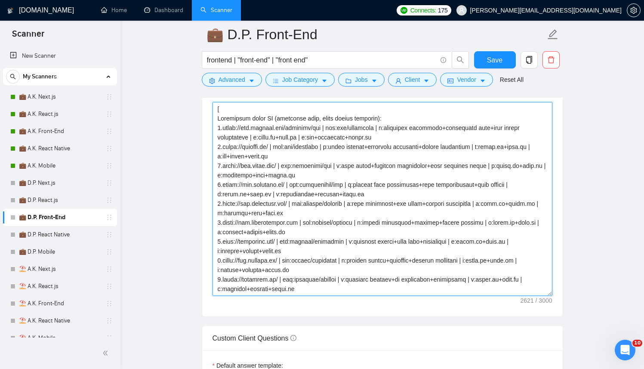
click at [358, 223] on textarea "Cover letter template:" at bounding box center [383, 199] width 340 height 194
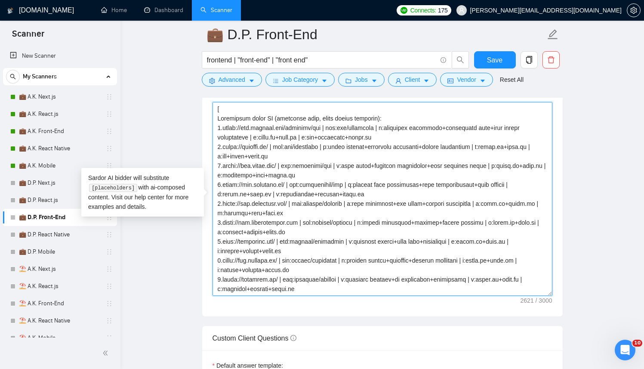
paste textarea "Successful cases DB (reference only, never output directly): 1.https://www.tran…"
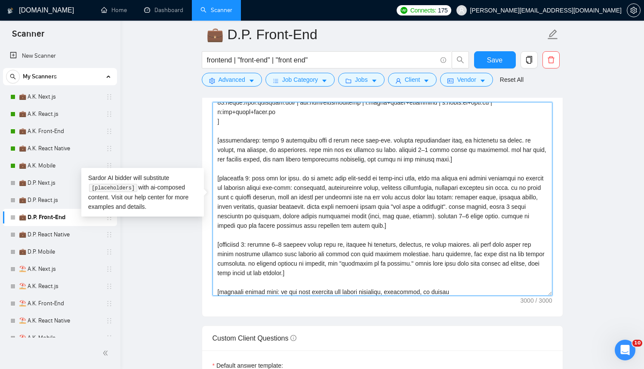
scroll to position [189, 0]
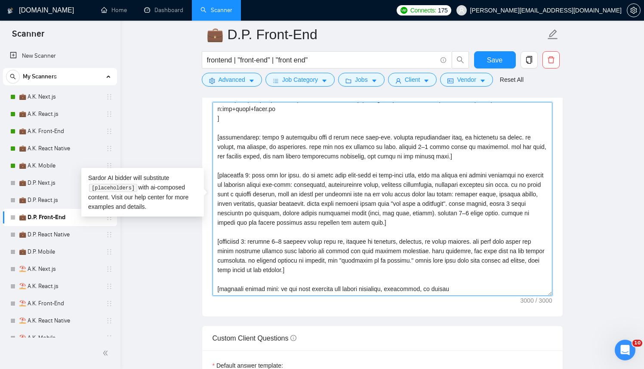
click at [370, 190] on textarea "Cover letter template:" at bounding box center [383, 199] width 340 height 194
paste textarea "rules: output 2 paragraphs + plain sign-off. neutral tone, no greetings/fluff, …"
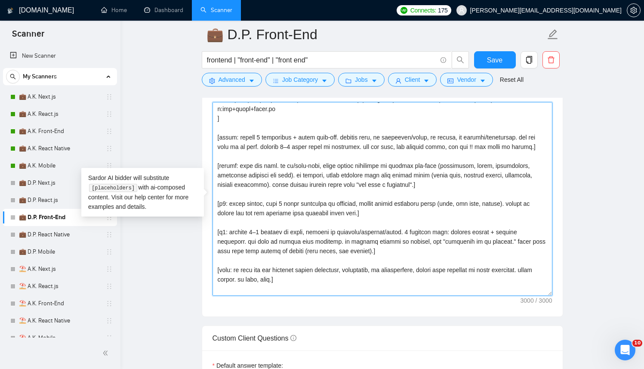
scroll to position [215, 0]
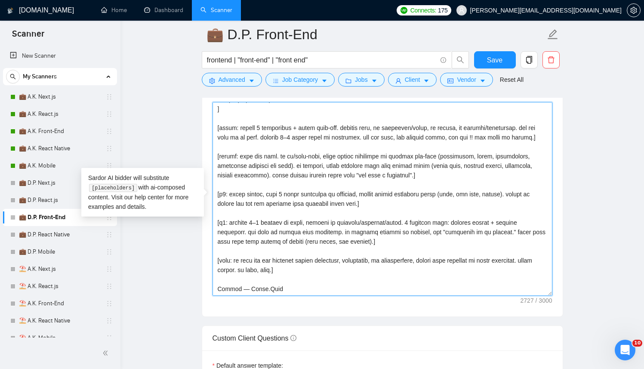
drag, startPoint x: 263, startPoint y: 277, endPoint x: 237, endPoint y: 282, distance: 26.2
click at [237, 282] on textarea "Cover letter template:" at bounding box center [383, 199] width 340 height 194
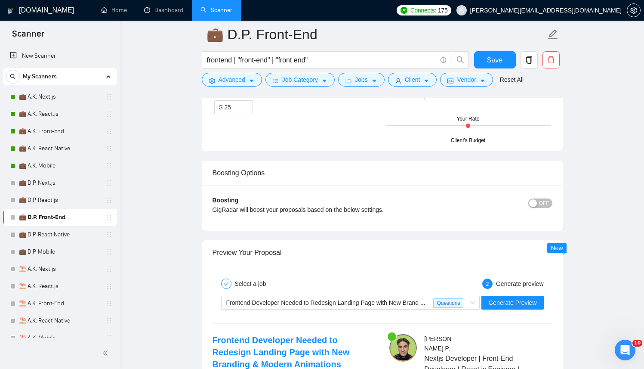
scroll to position [1429, 0]
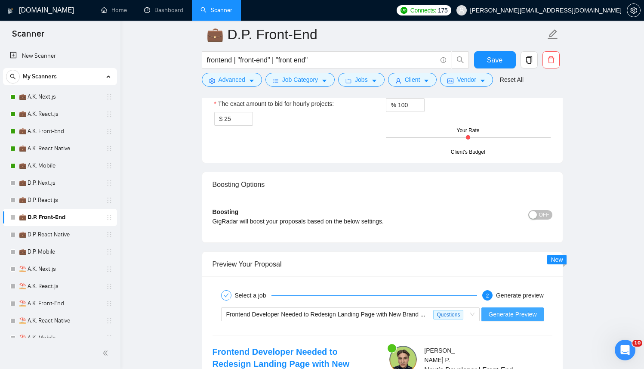
click at [511, 314] on span "Generate Preview" at bounding box center [512, 313] width 48 height 9
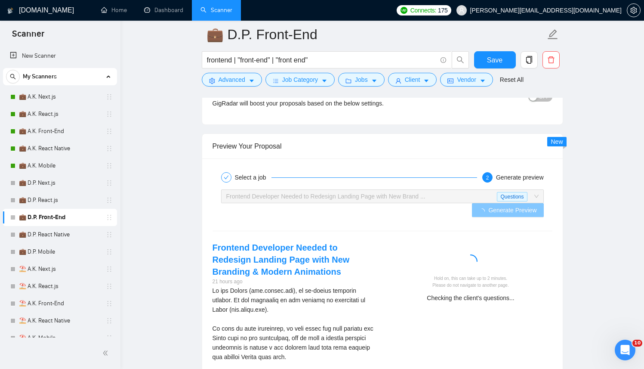
scroll to position [1556, 0]
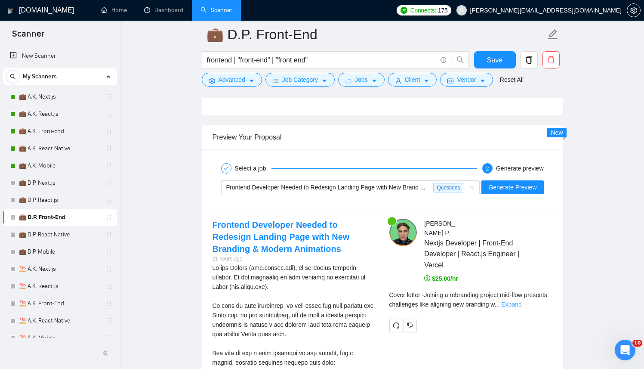
click at [521, 301] on link "Expand" at bounding box center [511, 304] width 20 height 7
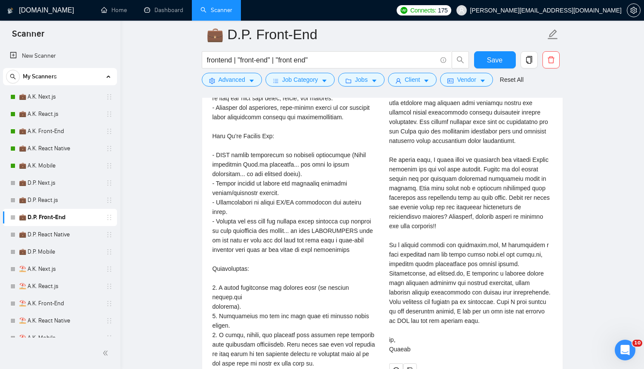
scroll to position [1849, 0]
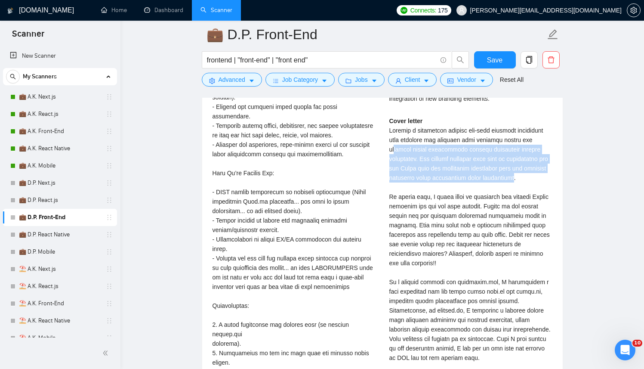
drag, startPoint x: 543, startPoint y: 171, endPoint x: 396, endPoint y: 137, distance: 150.5
click at [396, 137] on div "Cover letter" at bounding box center [470, 253] width 163 height 274
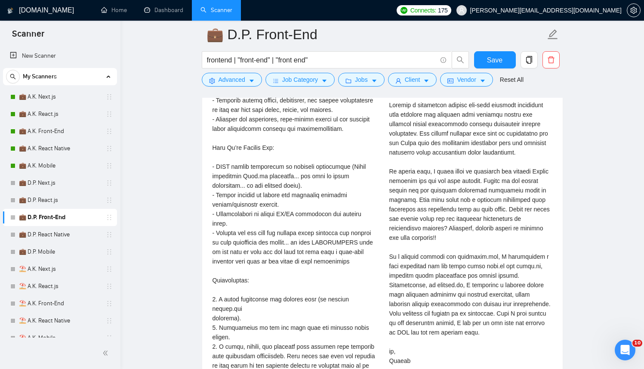
scroll to position [1886, 0]
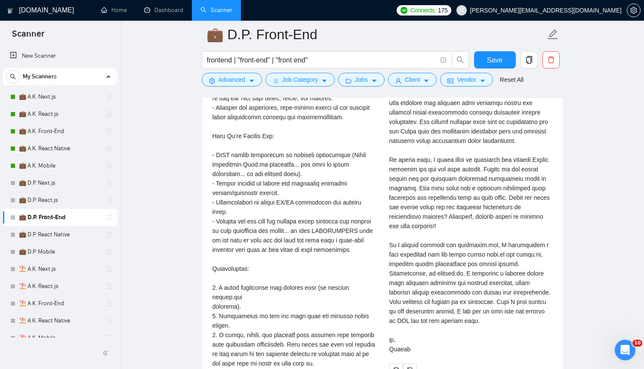
click at [225, 164] on div "We are Senpex (www.senpex.com), an on-demand delivery company. We are currently…" at bounding box center [294, 201] width 163 height 539
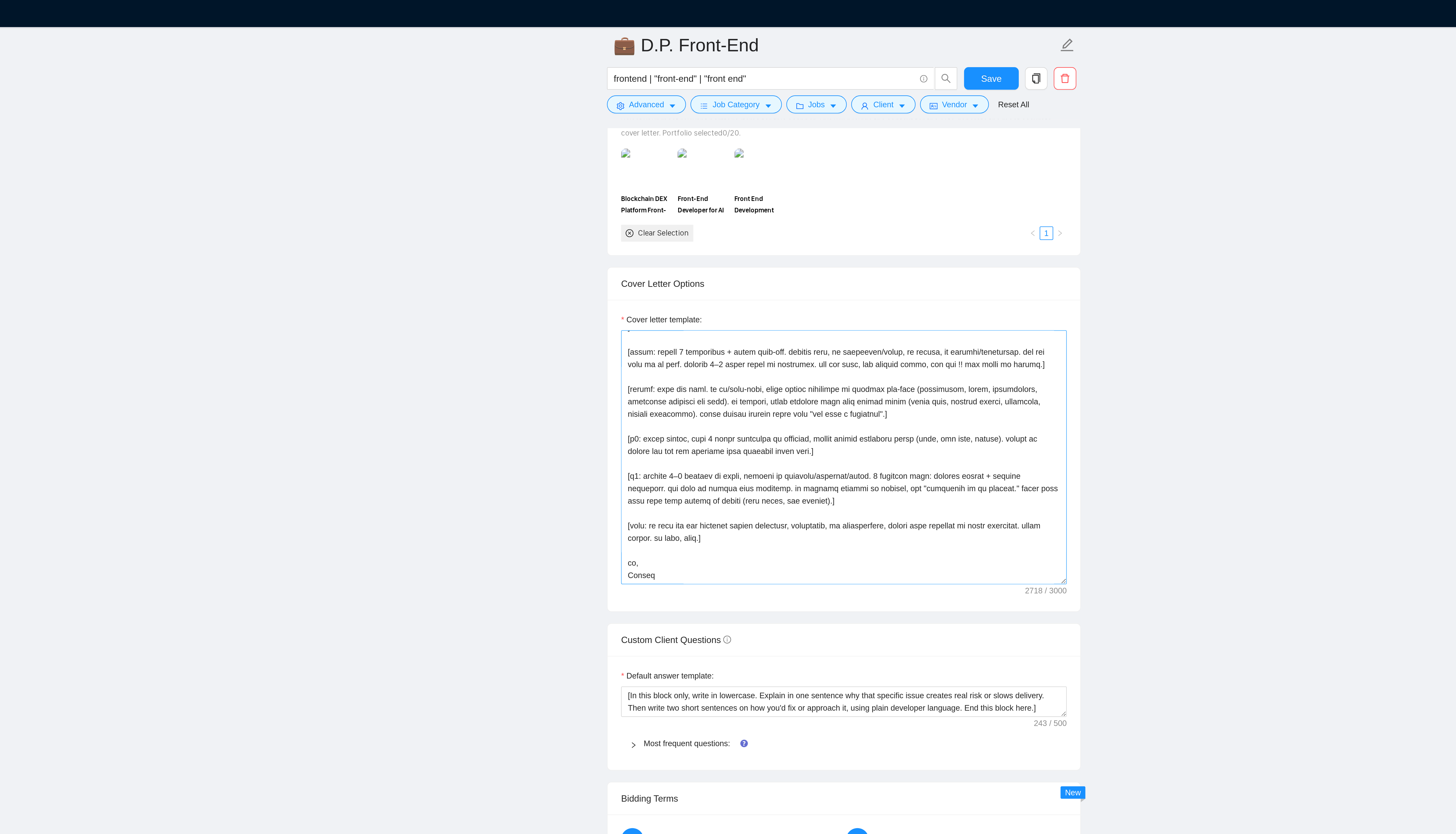
scroll to position [453, 0]
click at [364, 191] on textarea "Cover letter template:" at bounding box center [762, 198] width 192 height 110
paste textarea ", reference only. Do not output links directly: 1.[URL][DOMAIN_NAME] | ind:crm …"
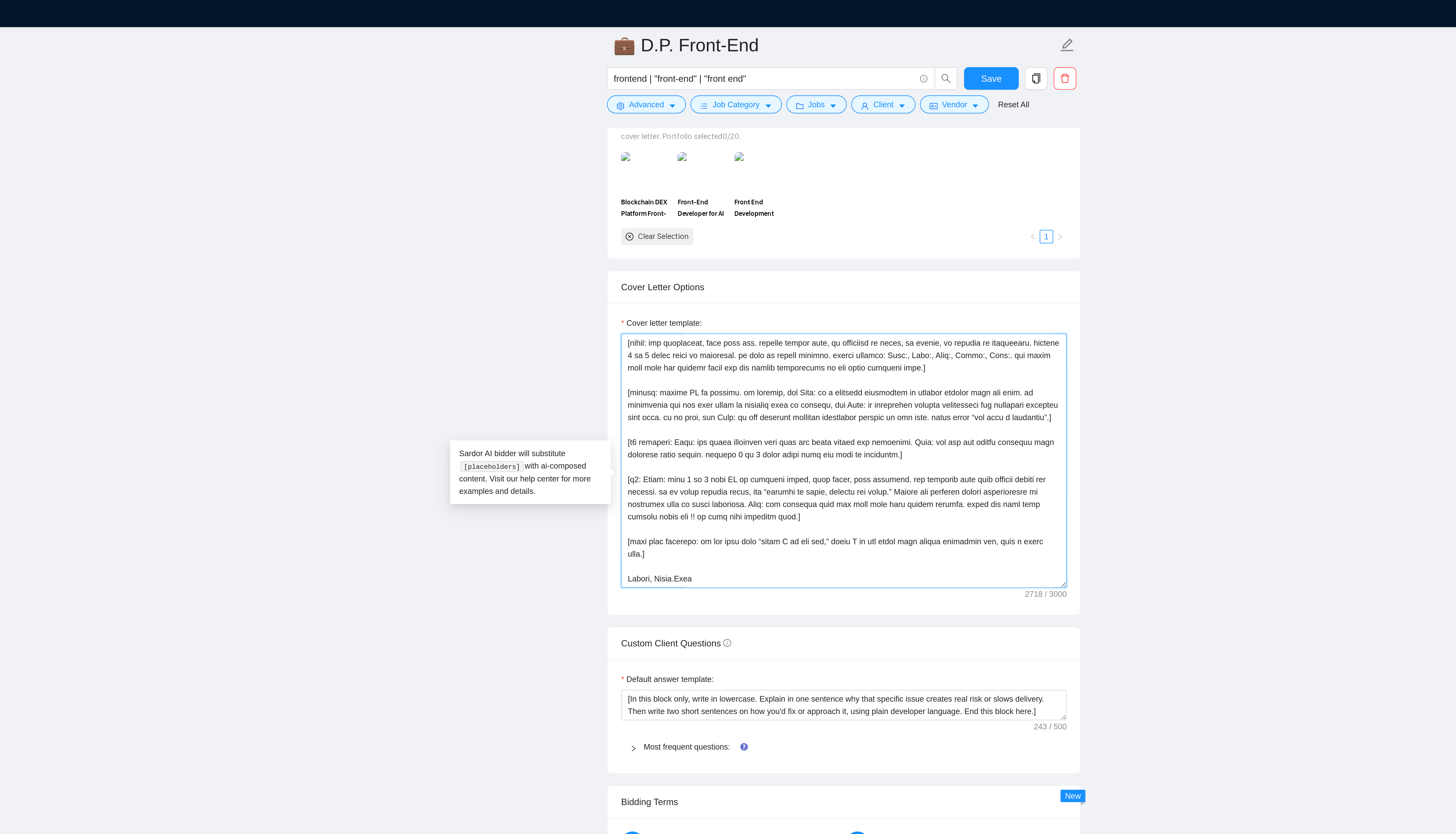
scroll to position [0, 0]
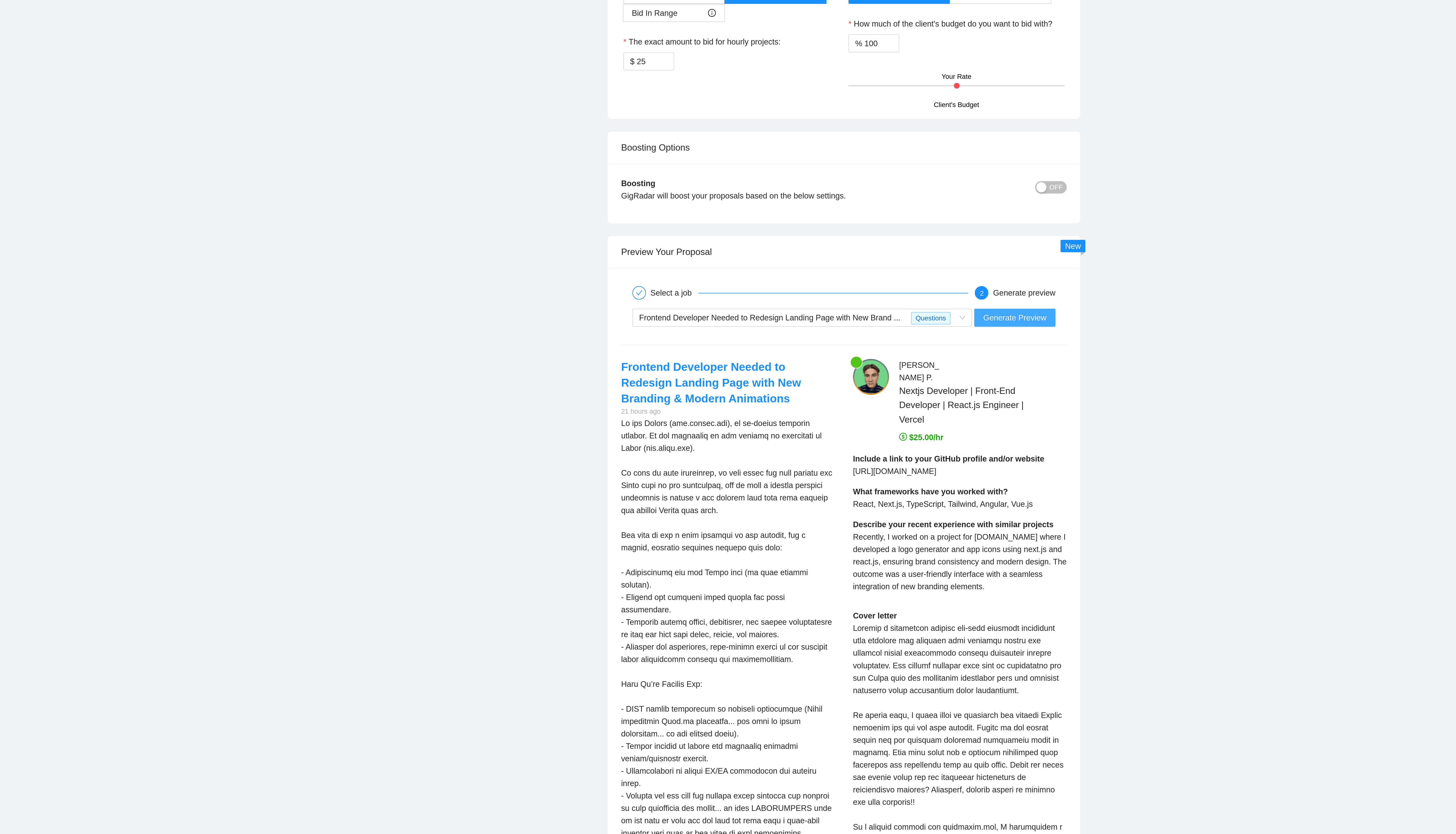
click at [364, 208] on span "Generate Preview" at bounding box center [835, 532] width 27 height 5
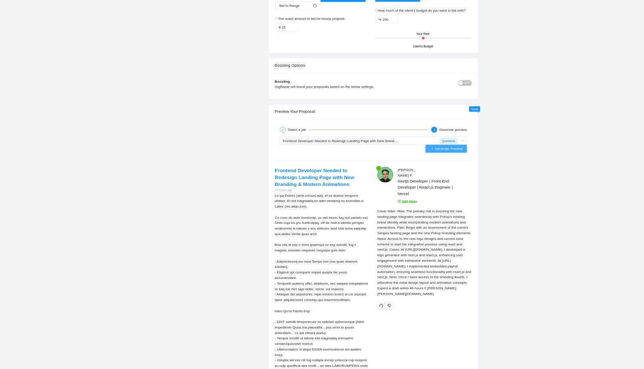
scroll to position [800, 0]
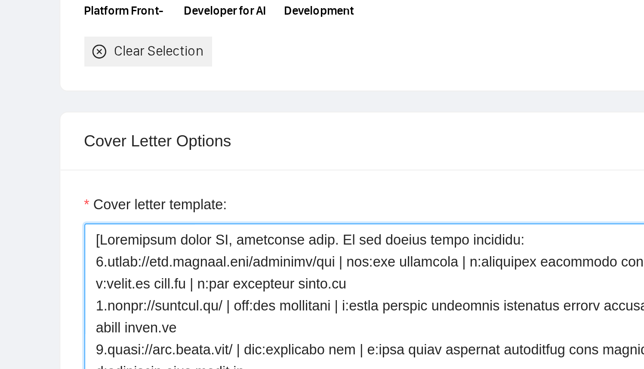
click at [336, 273] on textarea "Cover letter template:" at bounding box center [383, 352] width 340 height 194
paste textarea "(reference only, never output directly): 1.[URL][DOMAIN_NAME] | ind:crm/analyti…"
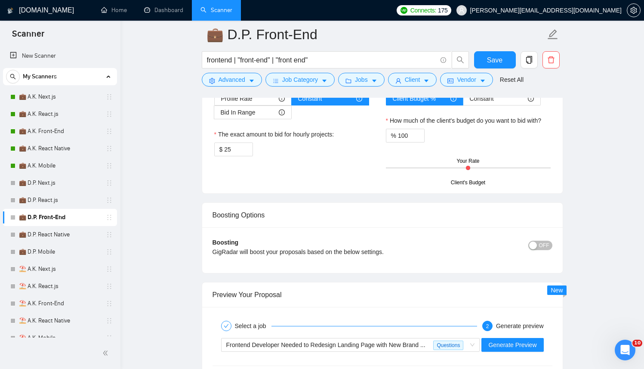
scroll to position [1423, 0]
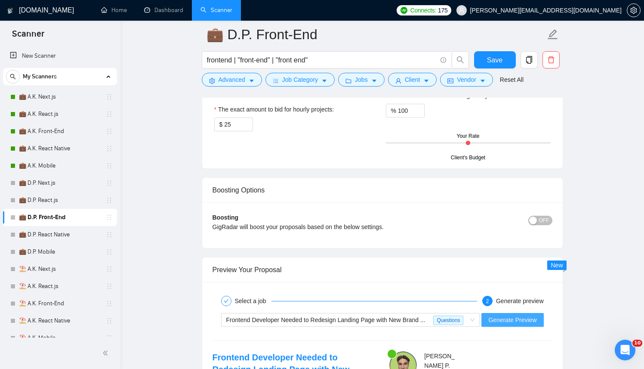
type textarea "[Successful cases DB (reference only, never output directly): 1.[URL][DOMAIN_NA…"
click at [504, 320] on span "Generate Preview" at bounding box center [512, 319] width 48 height 9
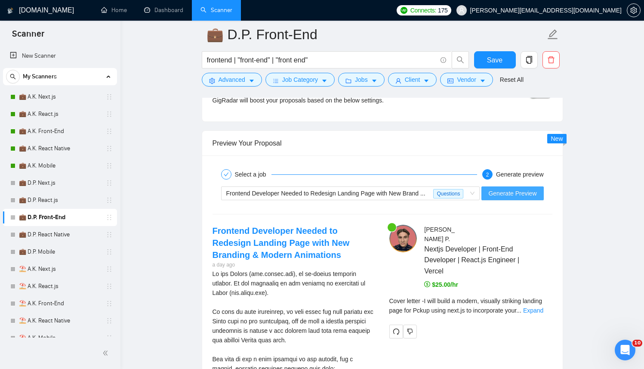
scroll to position [1596, 0]
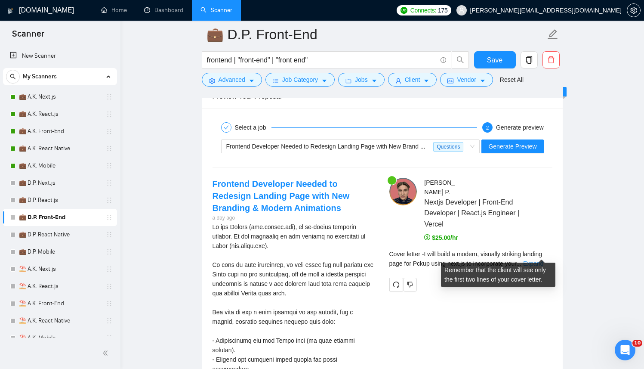
click at [543, 260] on link "Expand" at bounding box center [533, 263] width 20 height 7
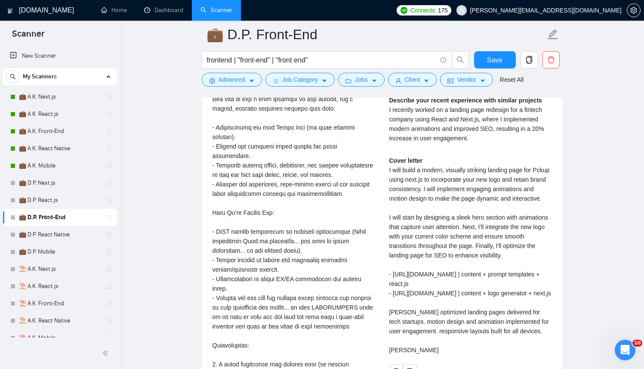
scroll to position [1826, 0]
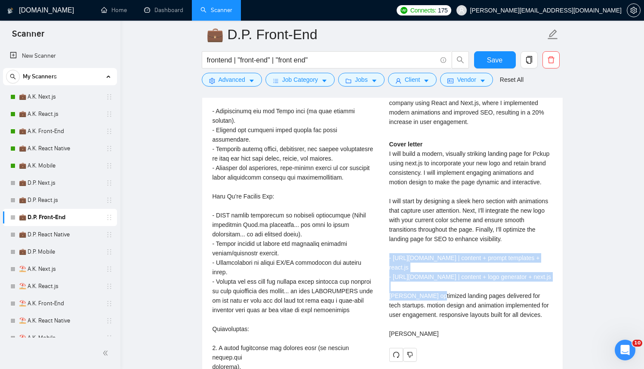
drag, startPoint x: 420, startPoint y: 288, endPoint x: 383, endPoint y: 258, distance: 47.4
click at [383, 258] on div "Dmytro P . Nextjs Developer | Front-End Developer | React.js Engineer | Vercel …" at bounding box center [470, 154] width 177 height 413
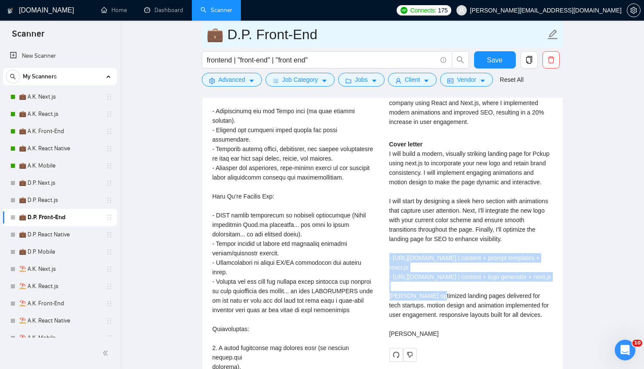
copy div "- https://www.promptflyers.com | content + prompt templates + react.js - https:…"
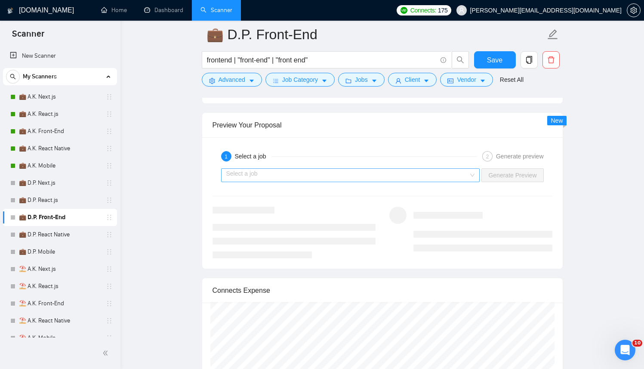
scroll to position [1567, 0]
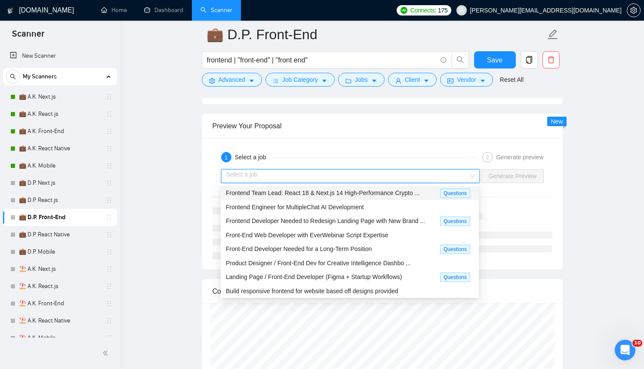
click at [296, 174] on input "search" at bounding box center [347, 175] width 243 height 13
click at [293, 211] on div "Frontend Engineer for MultipleChat AI Development" at bounding box center [350, 206] width 248 height 9
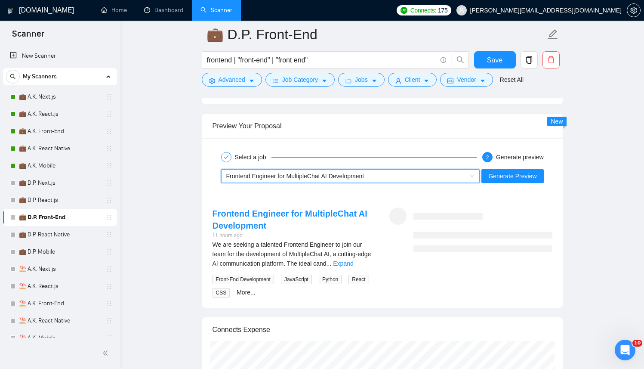
click at [353, 260] on link "Expand" at bounding box center [343, 263] width 20 height 7
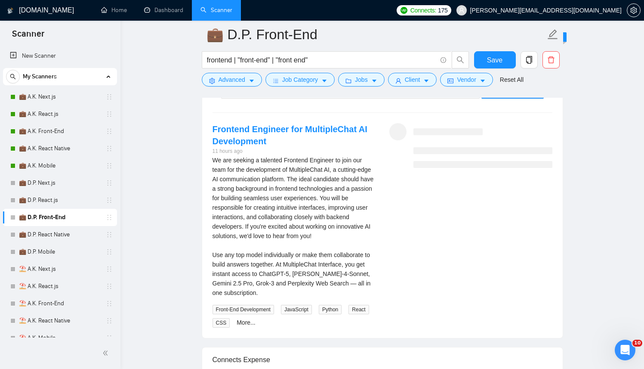
scroll to position [1615, 0]
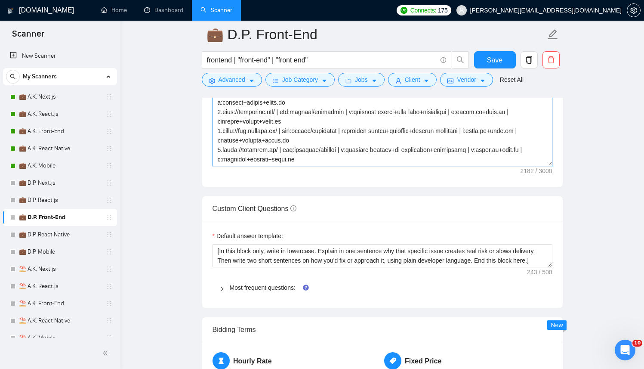
click at [383, 142] on textarea "Cover letter template:" at bounding box center [383, 69] width 340 height 194
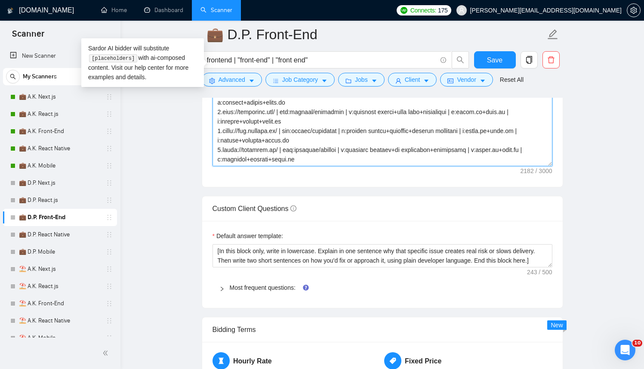
paste textarea "Successful cases DB (reference only, never output directly): 1.[URL][DOMAIN_NAM…"
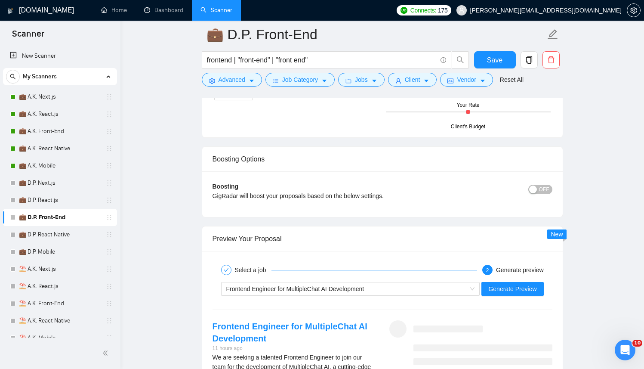
scroll to position [1467, 0]
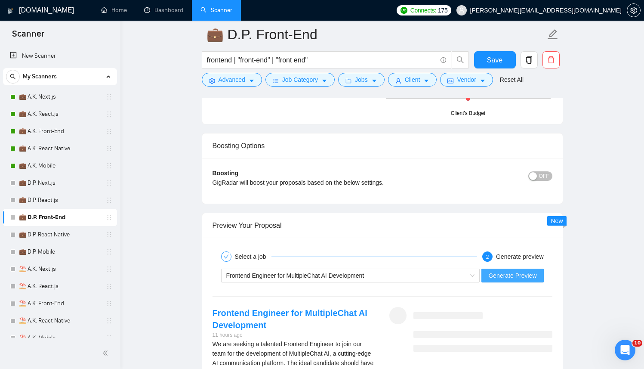
click at [513, 272] on span "Generate Preview" at bounding box center [512, 275] width 48 height 9
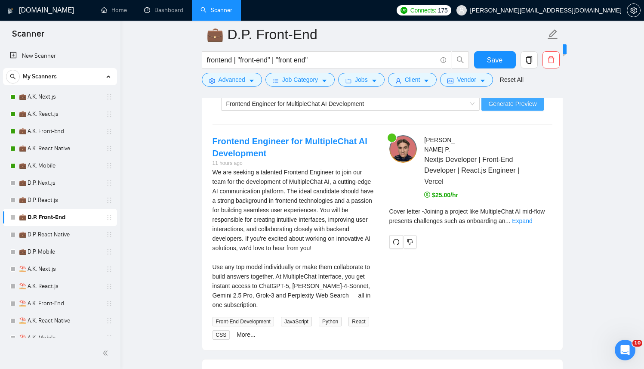
scroll to position [1641, 0]
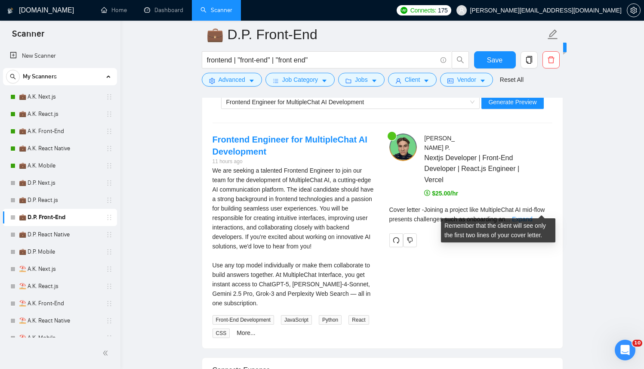
click at [550, 212] on div "Cover letter - Joining a project like MultipleChat AI mid-flow presents challen…" at bounding box center [470, 214] width 163 height 19
click at [532, 216] on link "Expand" at bounding box center [522, 219] width 20 height 7
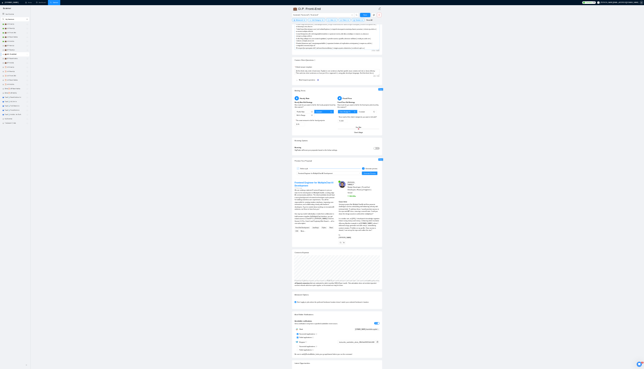
scroll to position [780, 0]
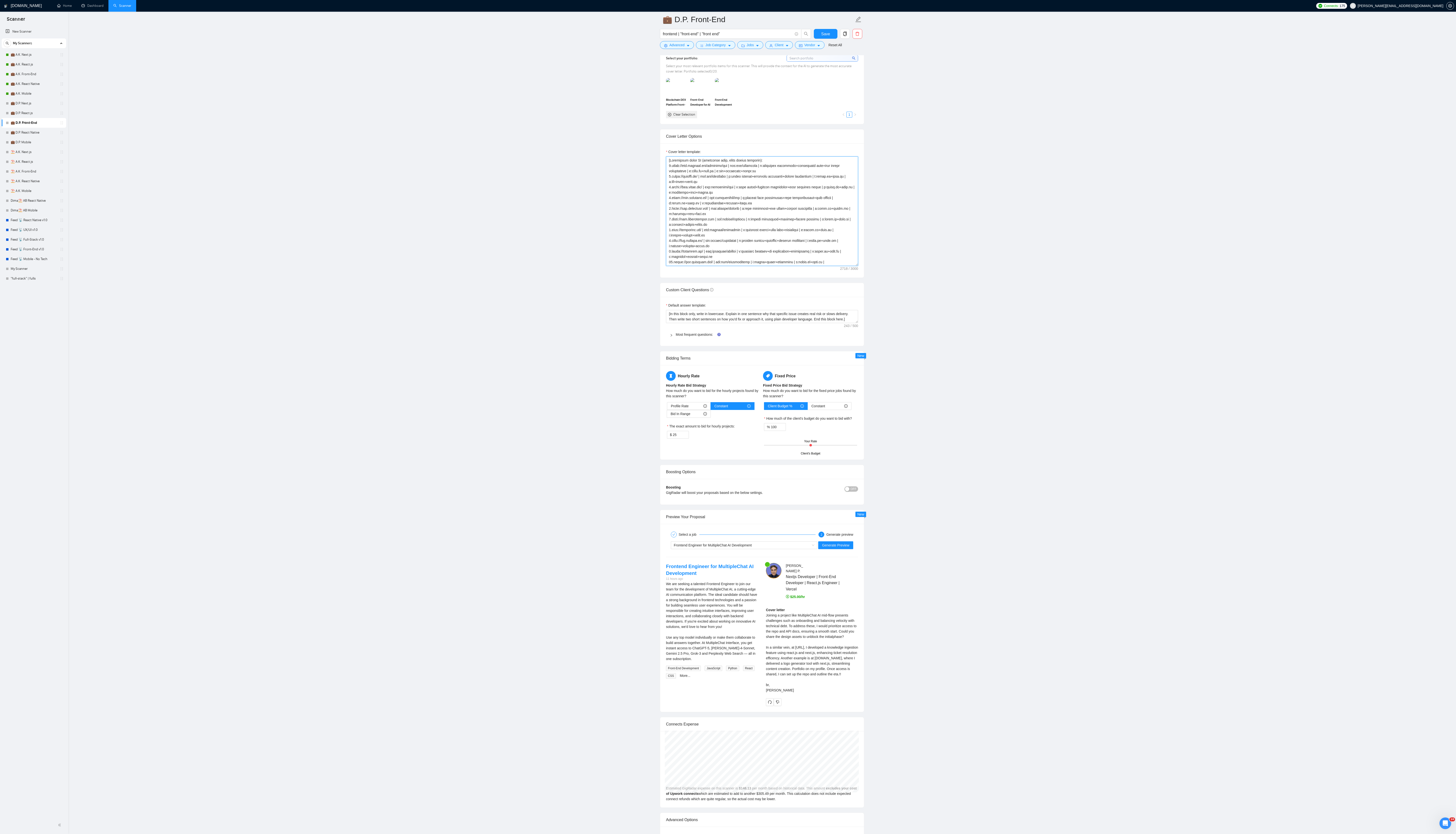
click at [364, 208] on textarea "Cover letter template:" at bounding box center [762, 211] width 192 height 110
paste textarea ", reference only. Do not output links directly: 1.[URL][DOMAIN_NAME] | ind:crm …"
click at [364, 208] on button "Generate Preview" at bounding box center [836, 545] width 35 height 8
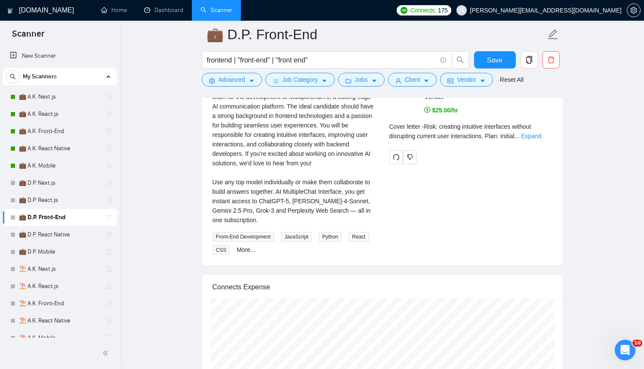
scroll to position [1725, 0]
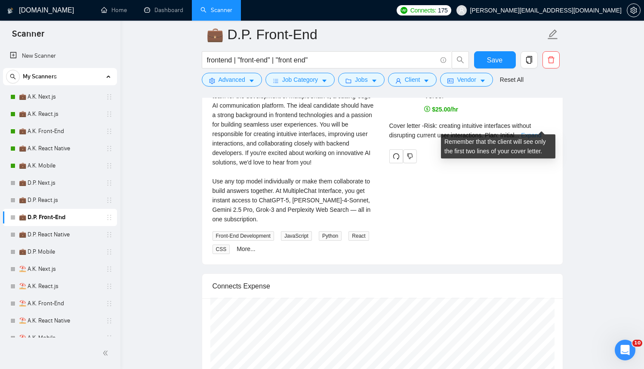
click at [533, 132] on link "Expand" at bounding box center [531, 135] width 20 height 7
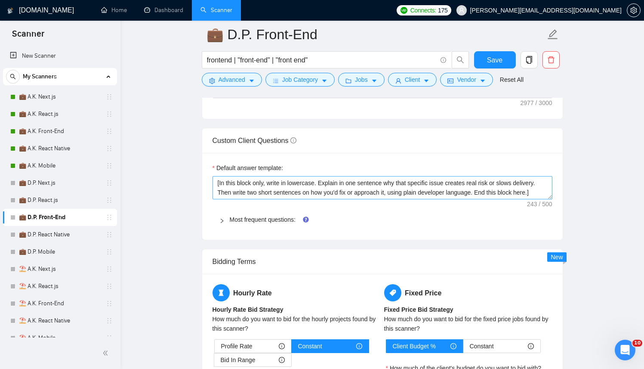
scroll to position [1134, 0]
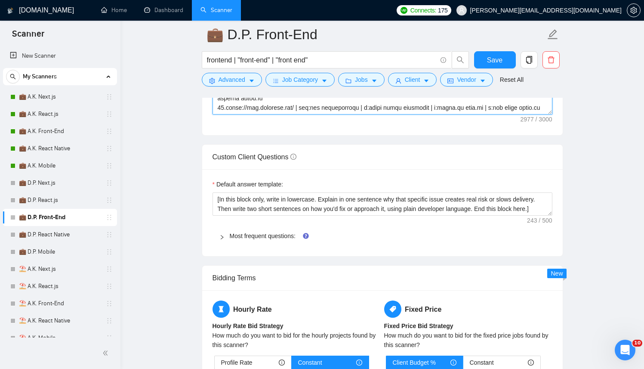
click at [360, 111] on textarea "Cover letter template:" at bounding box center [383, 18] width 340 height 194
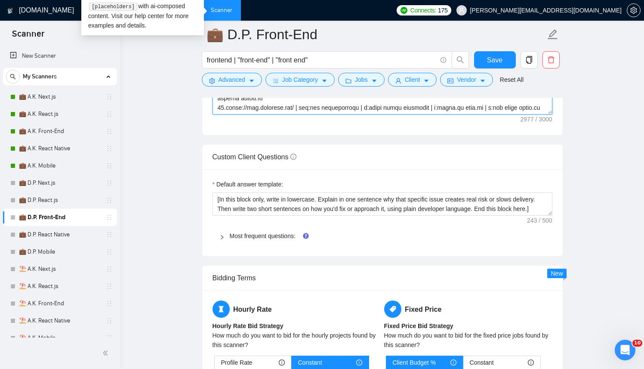
paste textarea "(reference only, never output directly): 1.[URL][DOMAIN_NAME] | ind:crm/analyti…"
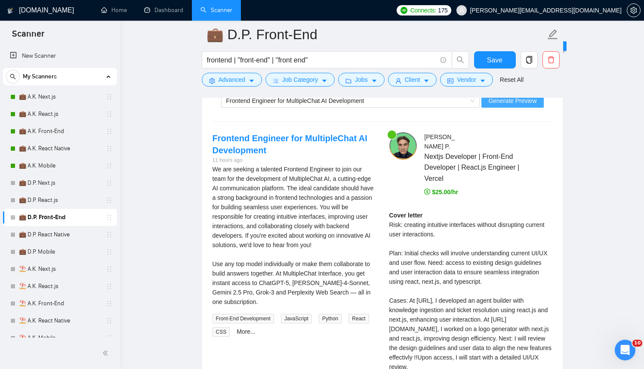
scroll to position [1630, 0]
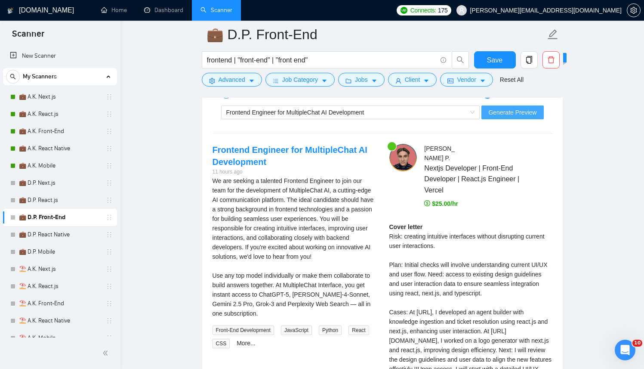
type textarea "[Successful cases DB (reference only, never output directly): 1.[URL][DOMAIN_NA…"
click at [513, 114] on span "Generate Preview" at bounding box center [512, 112] width 48 height 9
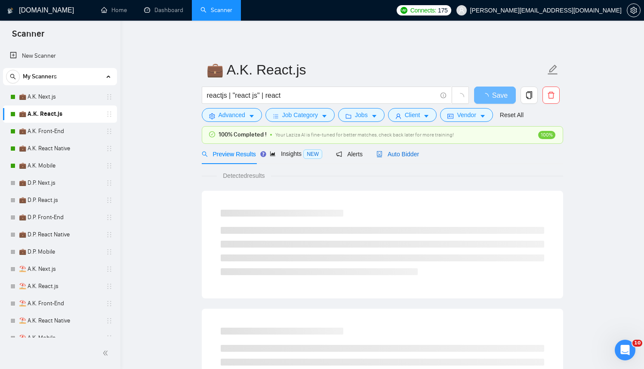
click at [413, 150] on div "Auto Bidder" at bounding box center [397, 153] width 43 height 9
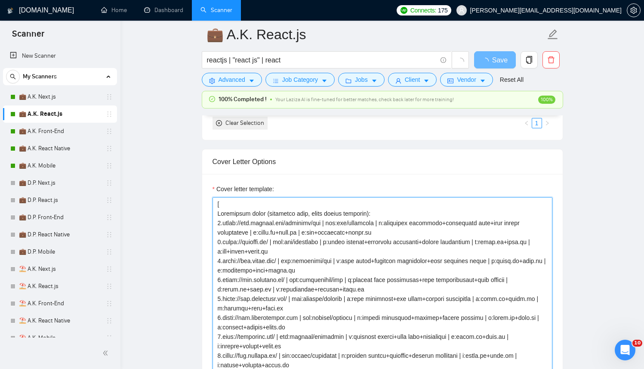
click at [350, 228] on textarea "Cover letter template:" at bounding box center [383, 294] width 340 height 194
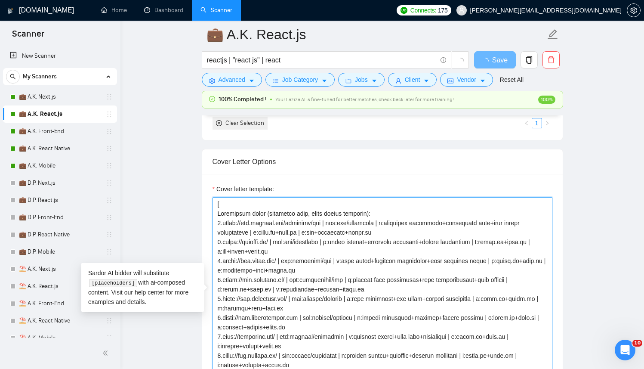
paste textarea "Successful cases DB (reference only, never output directly): 1.[URL][DOMAIN_NAM…"
type textarea "[Successful cases DB (reference only, never output directly): 1.[URL][DOMAIN_NA…"
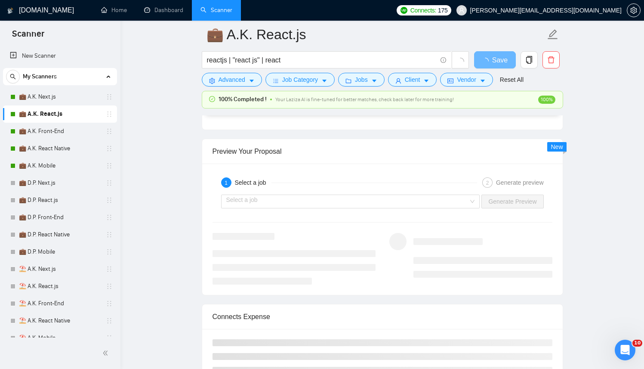
scroll to position [1612, 0]
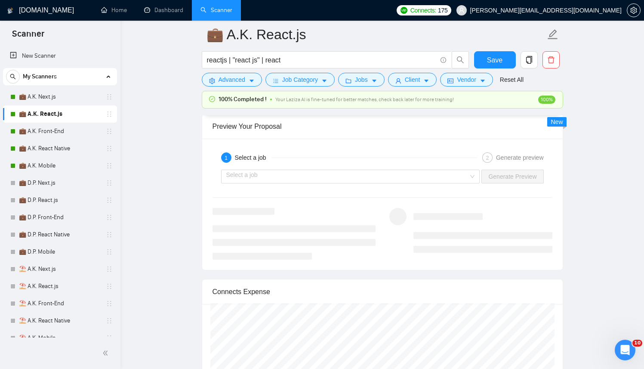
click at [341, 137] on div "Preview Your Proposal" at bounding box center [383, 126] width 340 height 25
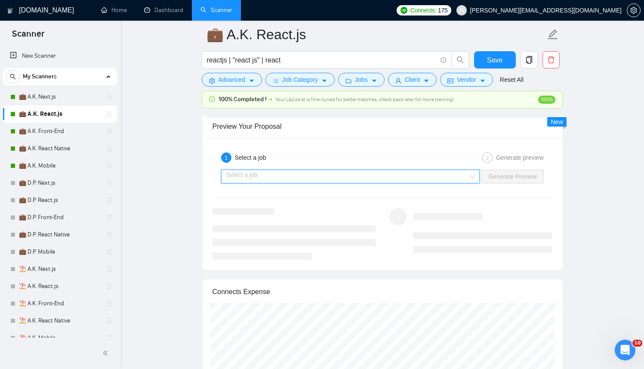
click at [287, 174] on input "search" at bounding box center [347, 176] width 243 height 13
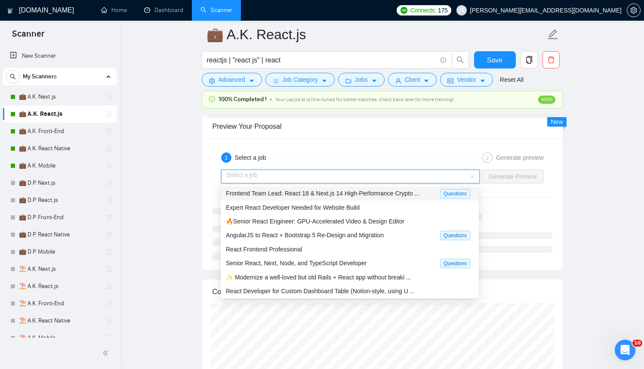
click at [273, 193] on span "Frontend Team Lead: React 18 & Next.js 14 High-Performance Crypto ..." at bounding box center [323, 193] width 194 height 7
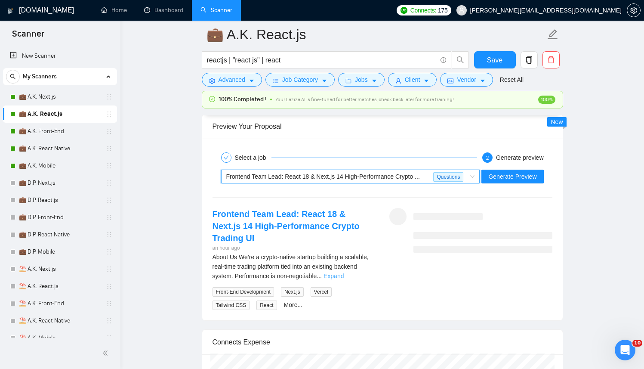
click at [344, 272] on link "Expand" at bounding box center [334, 275] width 20 height 7
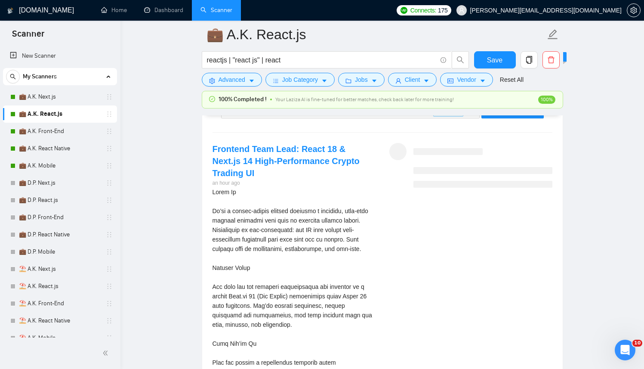
scroll to position [1667, 0]
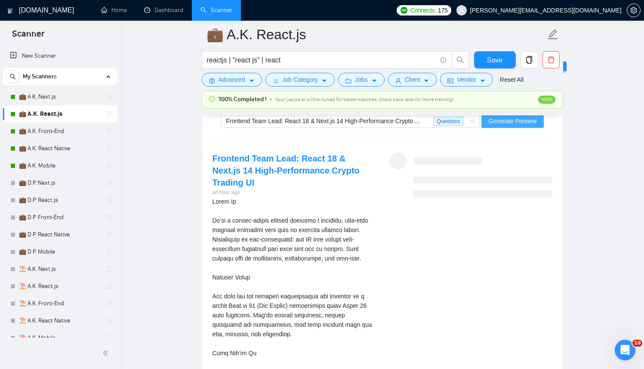
click at [517, 126] on button "Generate Preview" at bounding box center [512, 121] width 62 height 14
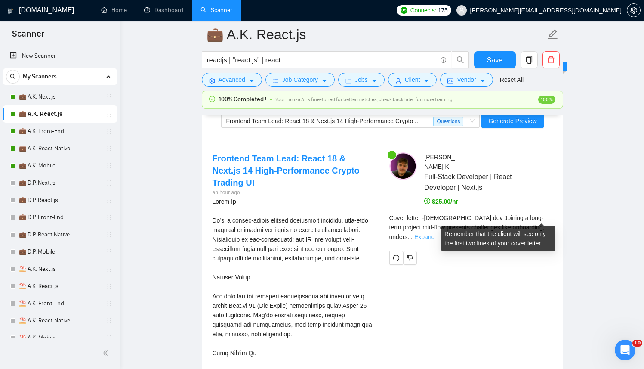
click at [434, 233] on link "Expand" at bounding box center [424, 236] width 20 height 7
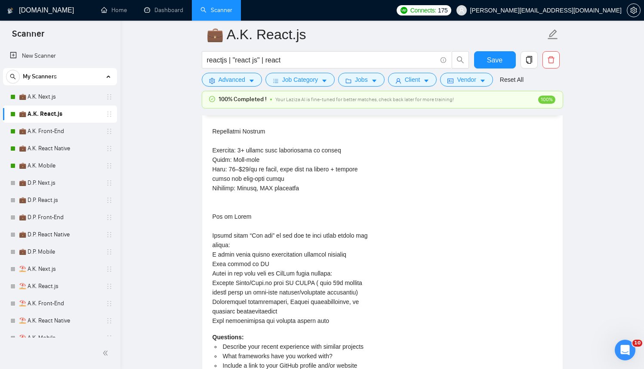
scroll to position [2513, 0]
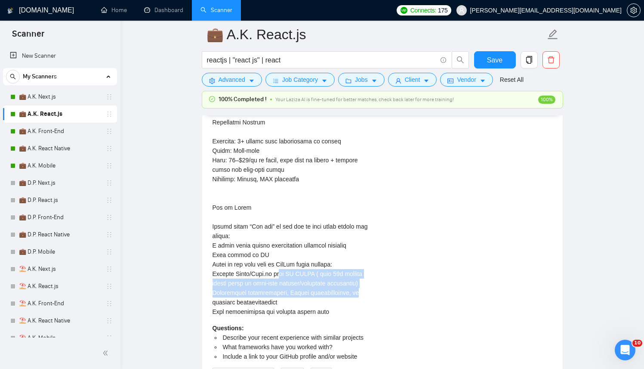
drag, startPoint x: 310, startPoint y: 290, endPoint x: 363, endPoint y: 310, distance: 57.2
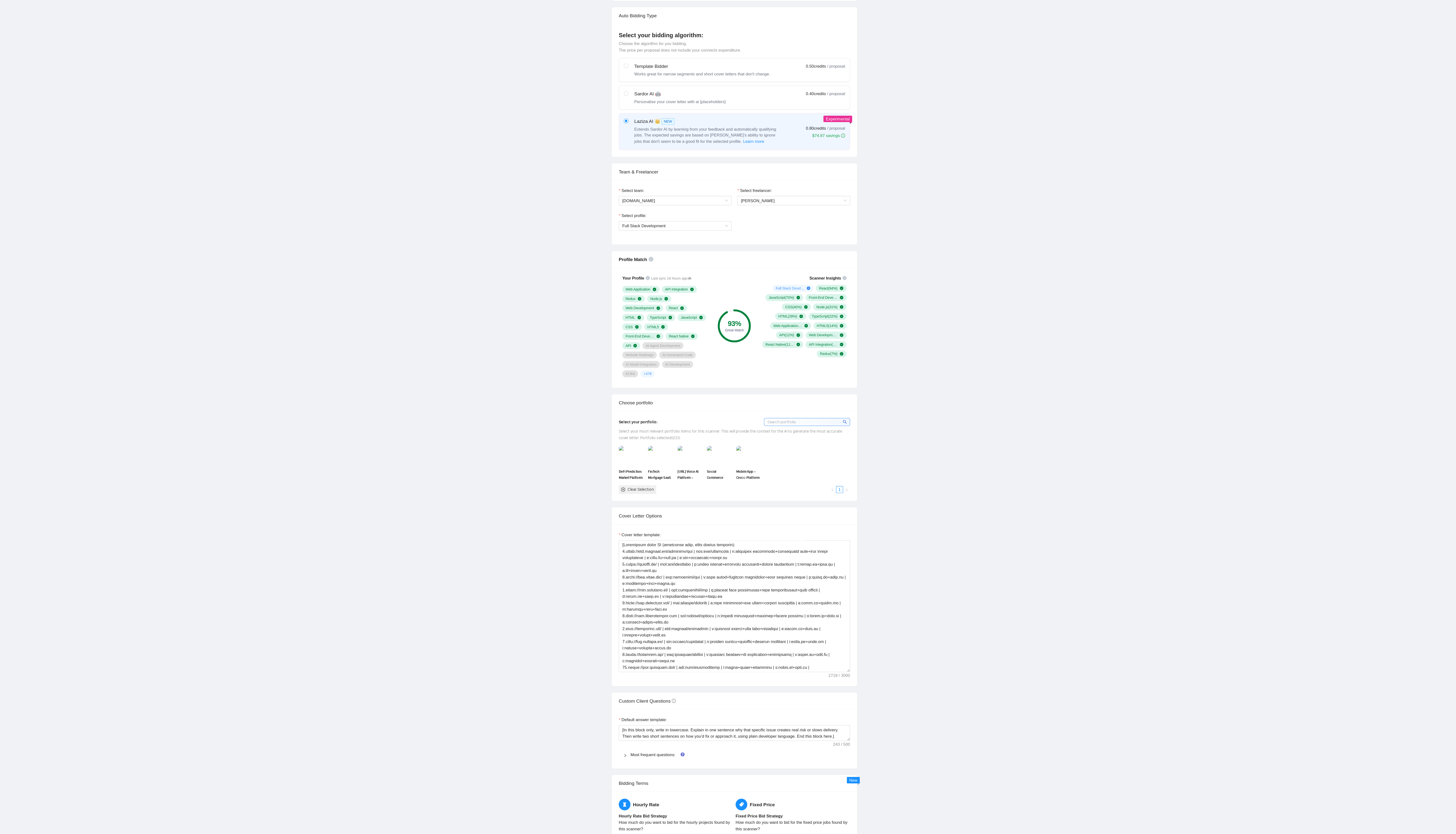
scroll to position [183, 0]
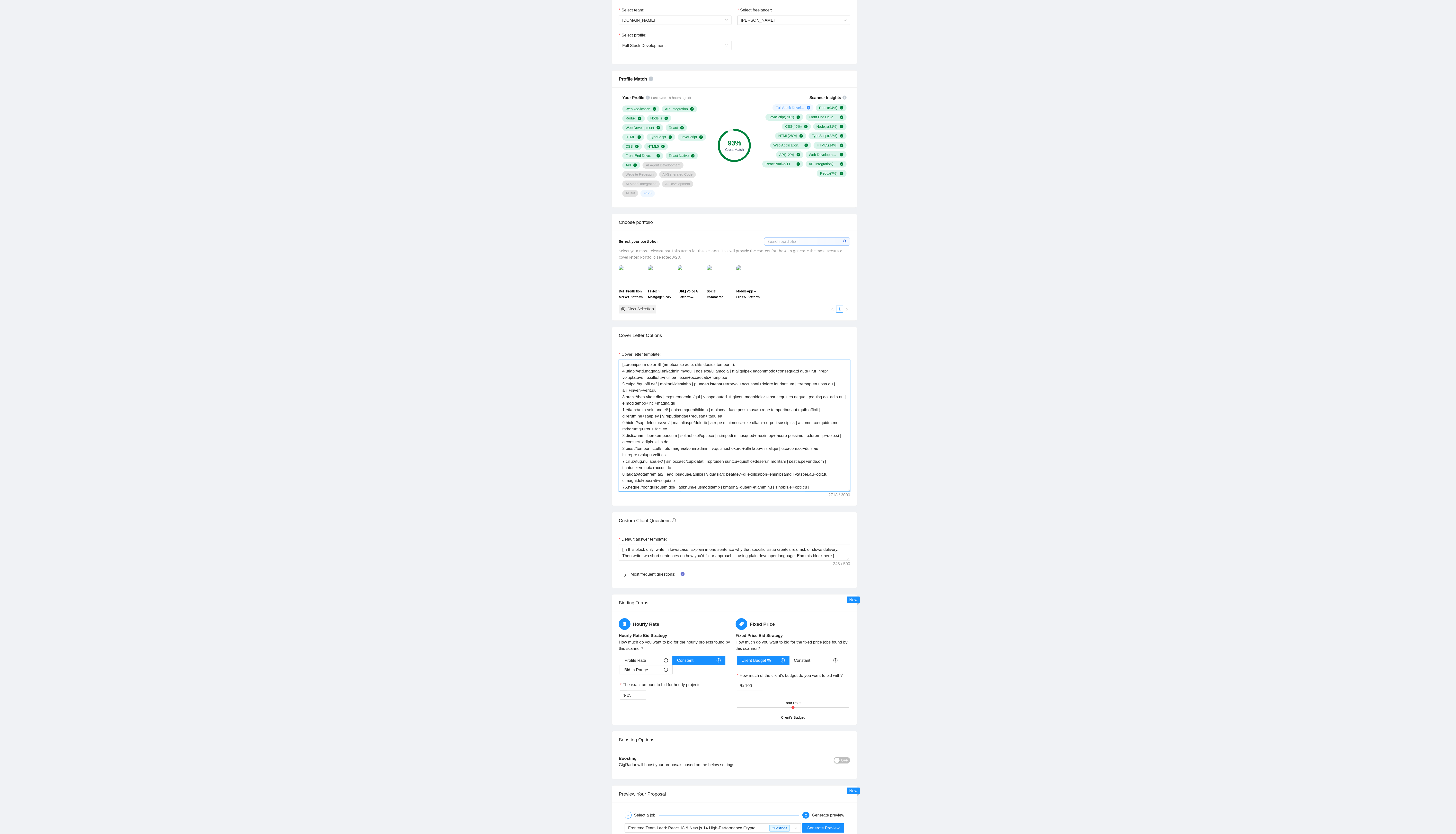
click at [364, 208] on textarea "Cover letter template:" at bounding box center [762, 495] width 192 height 110
paste textarea ", reference only. Do not output links directly: 1.[URL][DOMAIN_NAME] | ind:crm …"
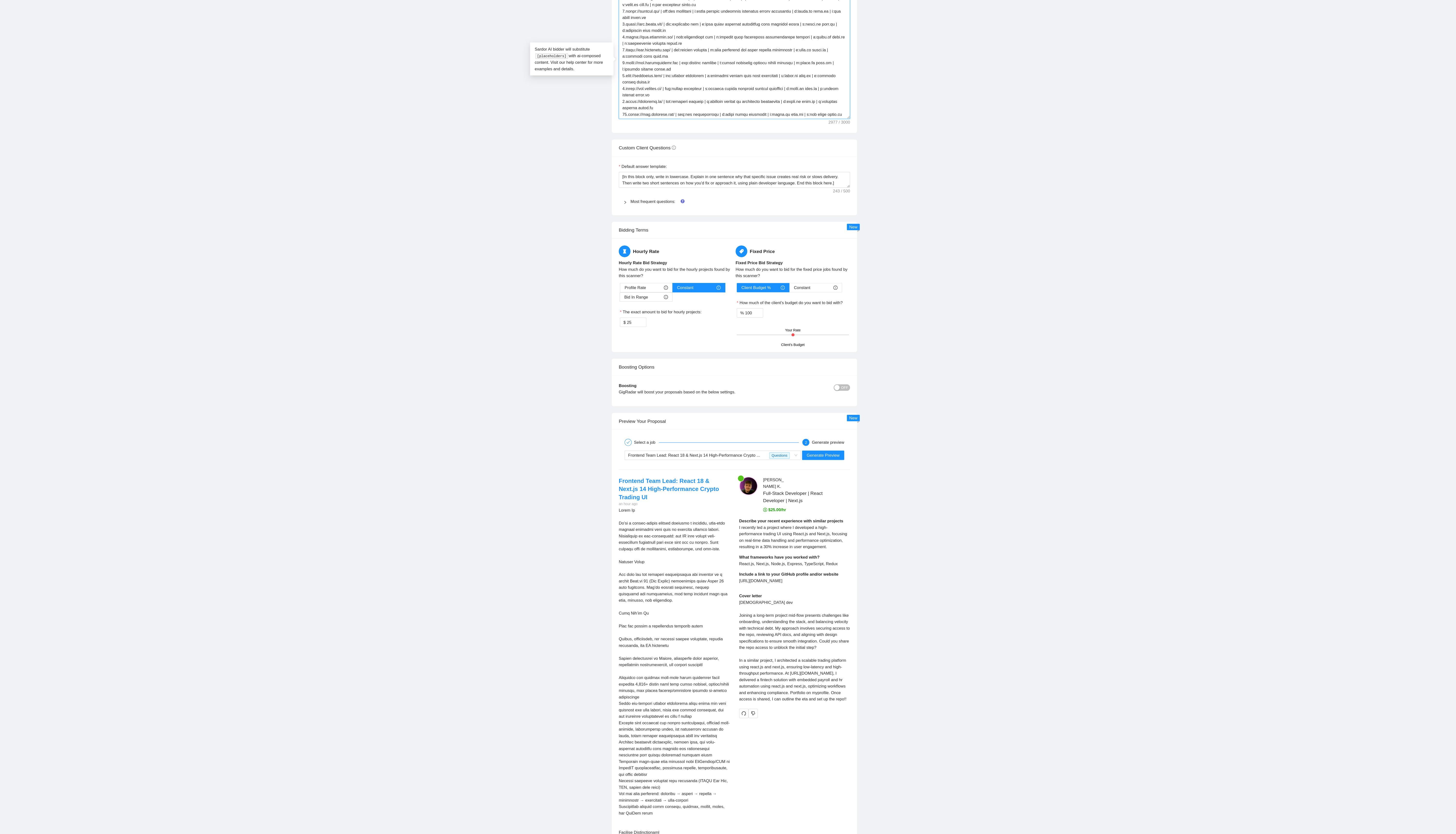
scroll to position [594, 0]
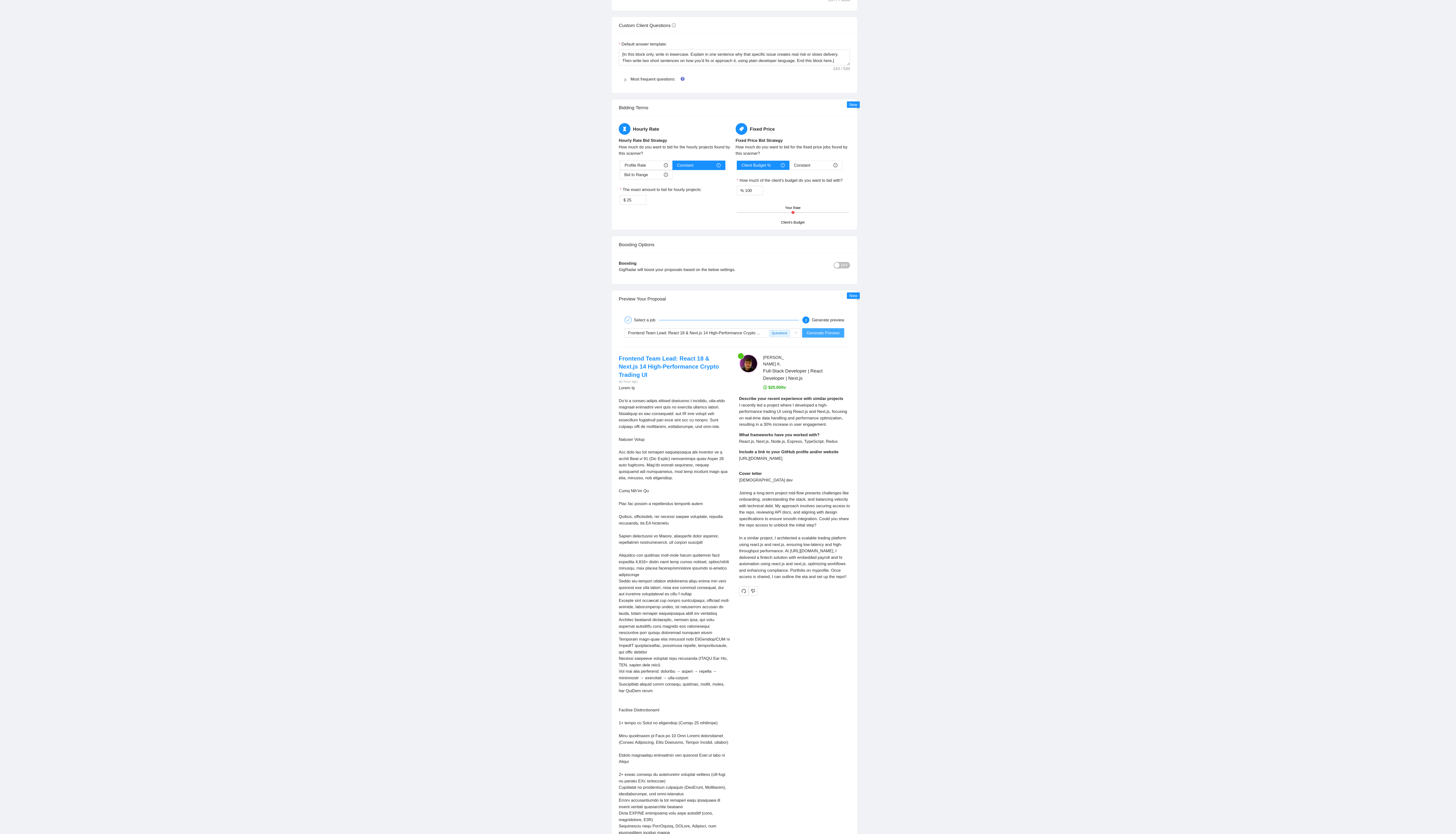
click at [364, 208] on span "Generate Preview" at bounding box center [835, 417] width 27 height 5
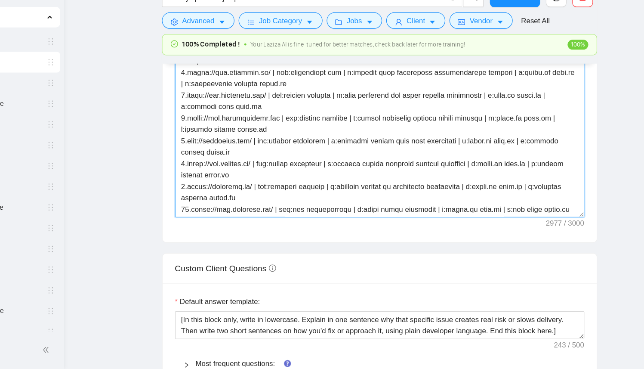
click at [374, 182] on textarea "Cover letter template:" at bounding box center [383, 146] width 340 height 194
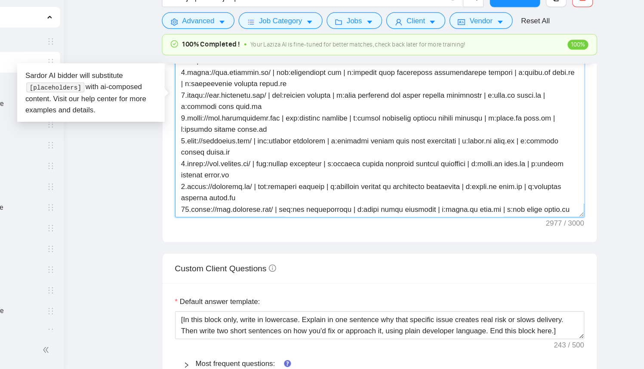
paste textarea "(reference only, never output directly): 1.[URL][DOMAIN_NAME] | ind:crm/analyti…"
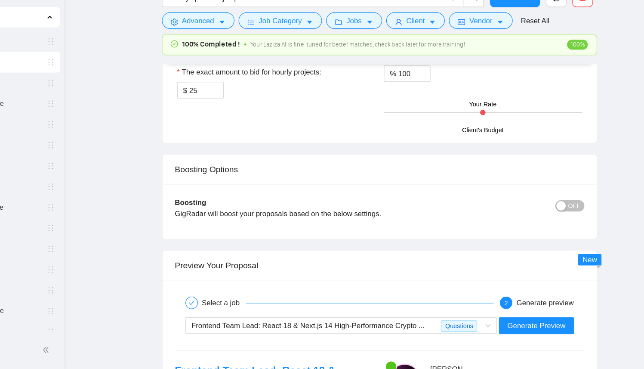
scroll to position [1581, 0]
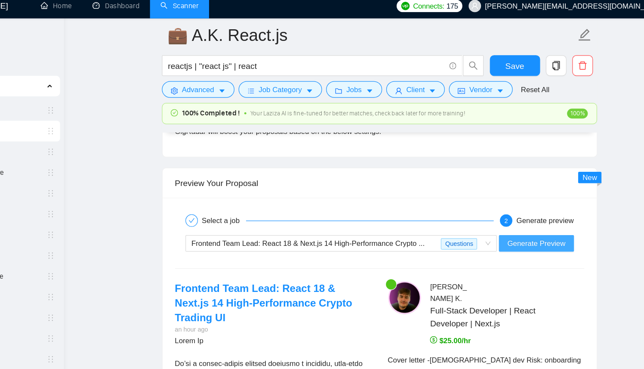
type textarea "[Successful cases DB (reference only, never output directly): 1.[URL][DOMAIN_NA…"
click at [517, 208] on span "Generate Preview" at bounding box center [512, 207] width 48 height 9
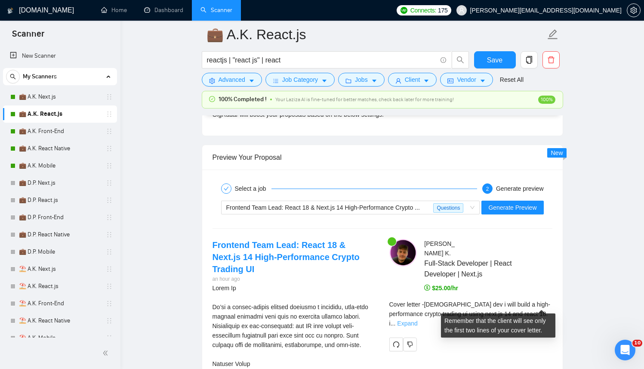
click at [417, 320] on link "Expand" at bounding box center [407, 323] width 20 height 7
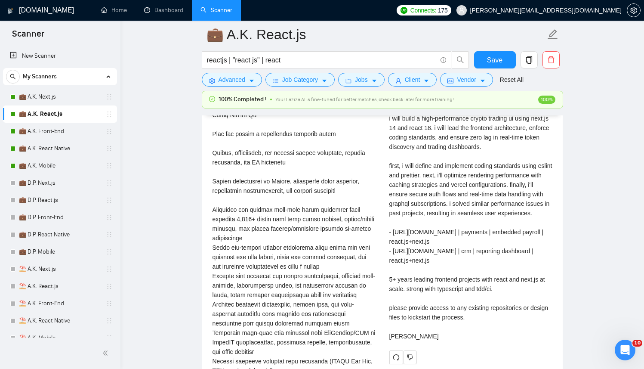
scroll to position [1906, 0]
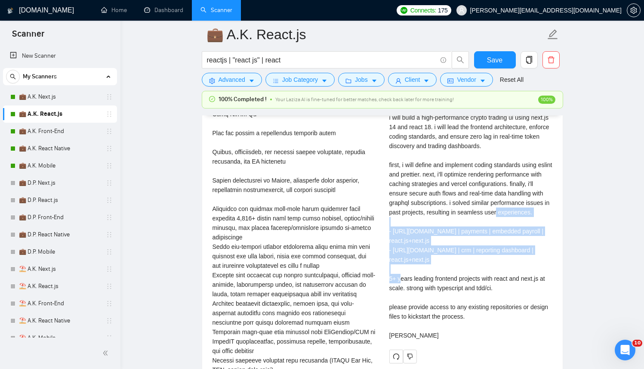
drag, startPoint x: 471, startPoint y: 274, endPoint x: 386, endPoint y: 236, distance: 93.2
click at [386, 236] on div "[PERSON_NAME] Full-Stack Developer | React Developer | Next.js $25.00/hr Descri…" at bounding box center [470, 138] width 177 height 449
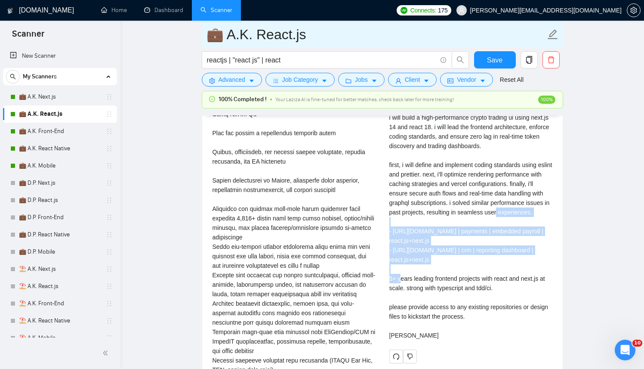
copy div "- [URL][DOMAIN_NAME] | payments | embedded payroll | react.js+next.js - [URL][D…"
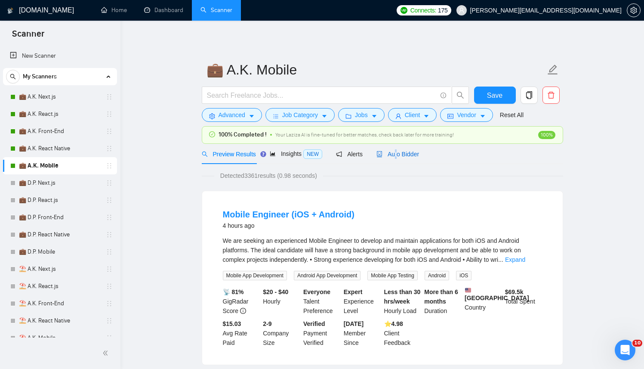
click at [398, 149] on div "Auto Bidder" at bounding box center [397, 153] width 43 height 9
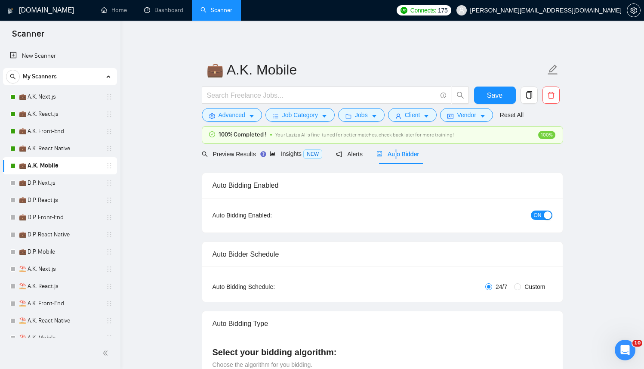
checkbox input "true"
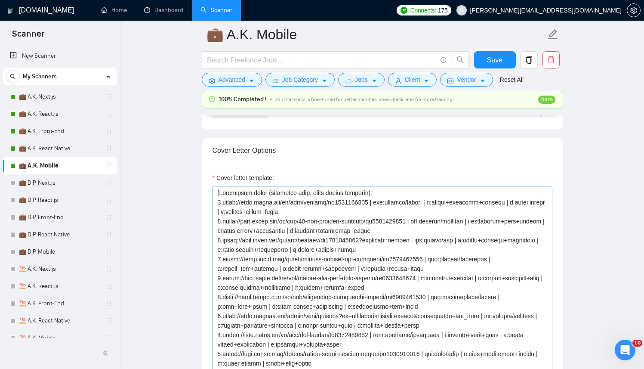
scroll to position [899, 0]
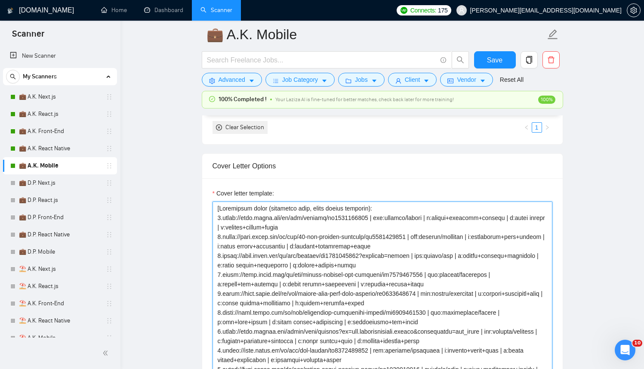
click at [369, 245] on textarea "Cover letter template:" at bounding box center [383, 298] width 340 height 194
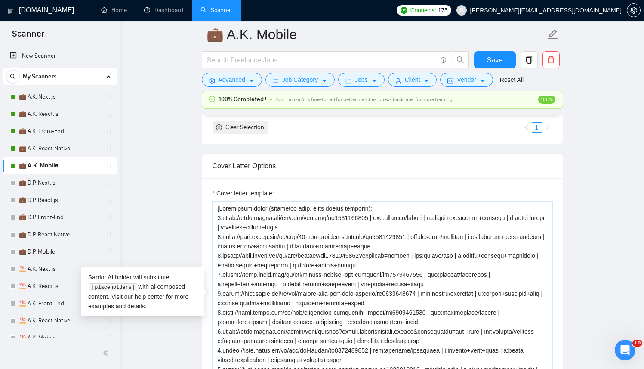
paste textarea "DB (reference only, never output directly): 1.[URL][DOMAIN_NAME] | ind:crm/anal…"
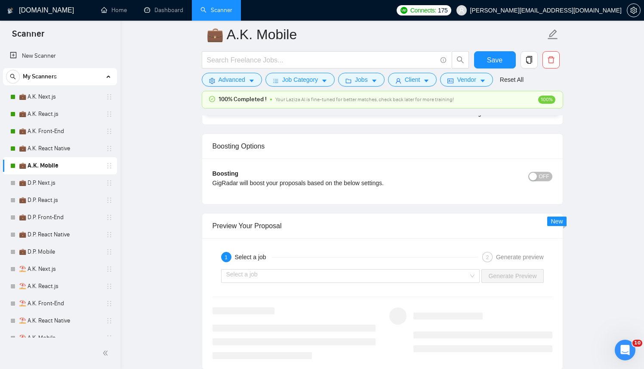
scroll to position [1510, 0]
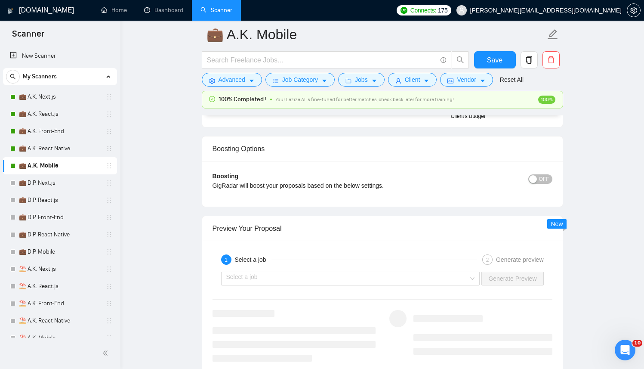
drag, startPoint x: 299, startPoint y: 269, endPoint x: 287, endPoint y: 287, distance: 22.0
click at [299, 271] on div "Select a job Generate Preview" at bounding box center [383, 278] width 342 height 21
click at [287, 287] on div "Select a job Generate Preview" at bounding box center [383, 278] width 342 height 21
click at [290, 280] on input "search" at bounding box center [347, 278] width 243 height 13
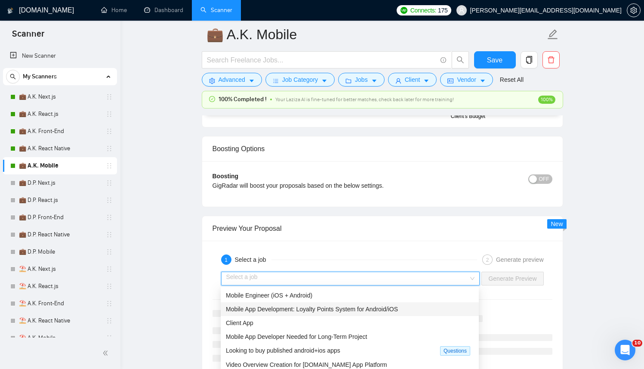
click at [270, 308] on span "Mobile App Development: Loyalty Points System for Android/iOS" at bounding box center [312, 308] width 172 height 7
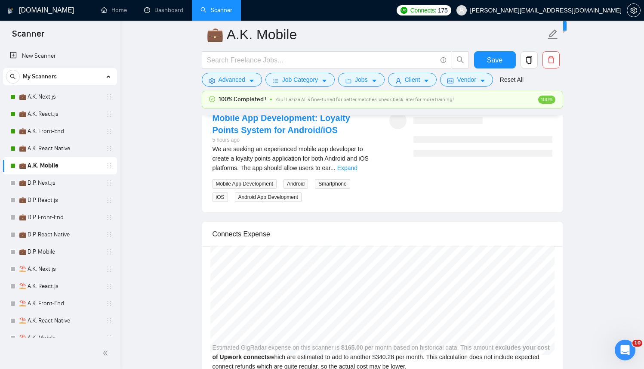
scroll to position [1731, 0]
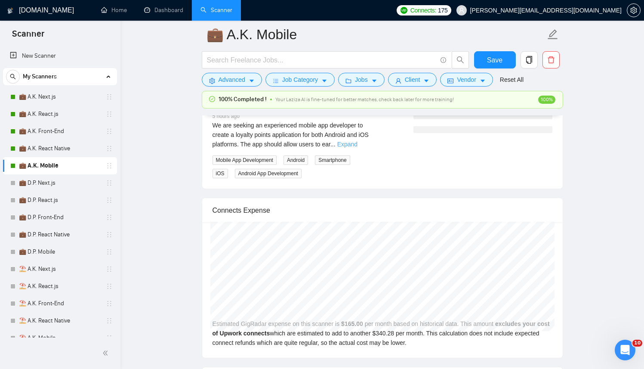
click at [357, 145] on link "Expand" at bounding box center [347, 144] width 20 height 7
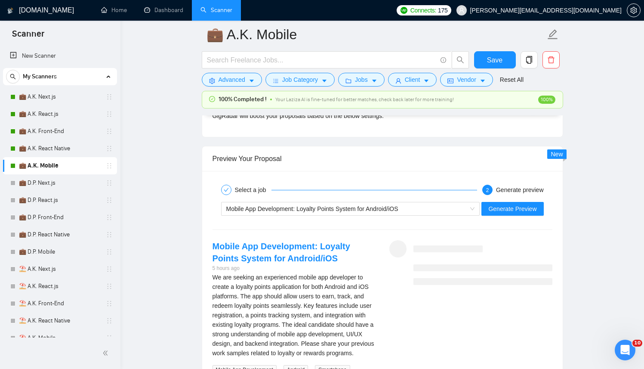
scroll to position [1566, 0]
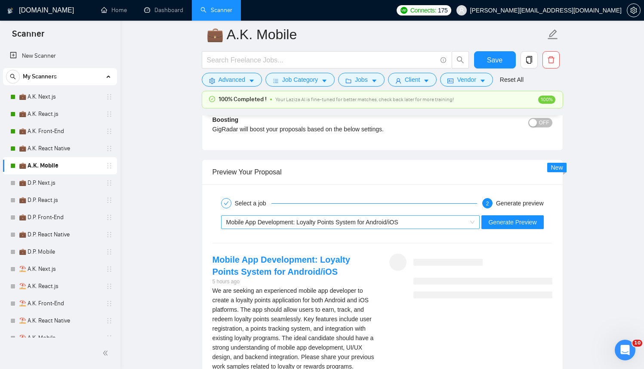
click at [282, 223] on span "Mobile App Development: Loyalty Points System for Android/iOS" at bounding box center [312, 222] width 172 height 7
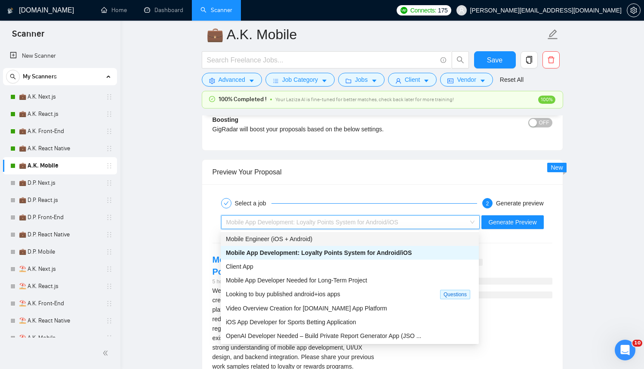
click at [269, 241] on span "Mobile Engineer (iOS + Android)" at bounding box center [269, 238] width 86 height 7
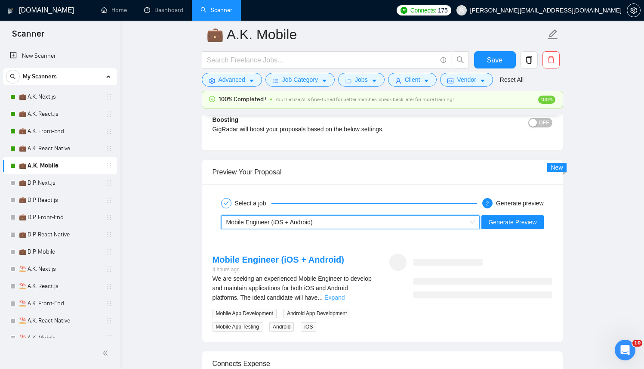
click at [345, 300] on link "Expand" at bounding box center [334, 297] width 20 height 7
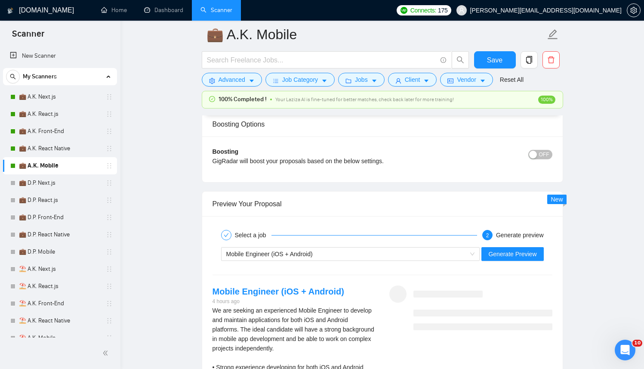
scroll to position [1522, 0]
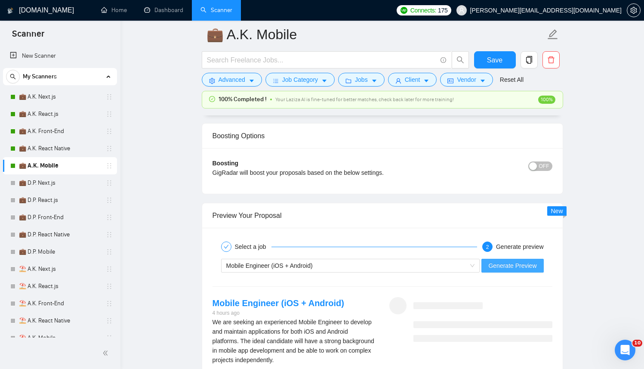
click at [512, 265] on span "Generate Preview" at bounding box center [512, 265] width 48 height 9
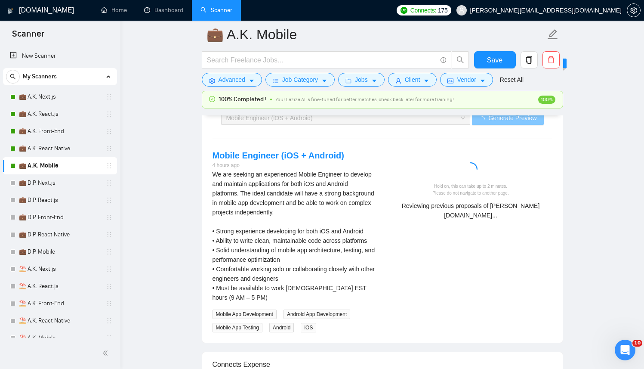
scroll to position [1658, 0]
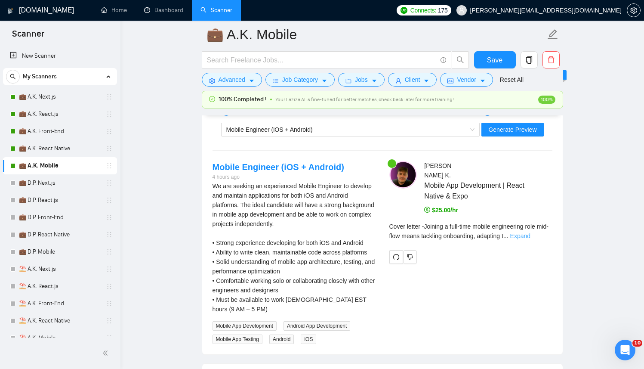
click at [530, 232] on link "Expand" at bounding box center [520, 235] width 20 height 7
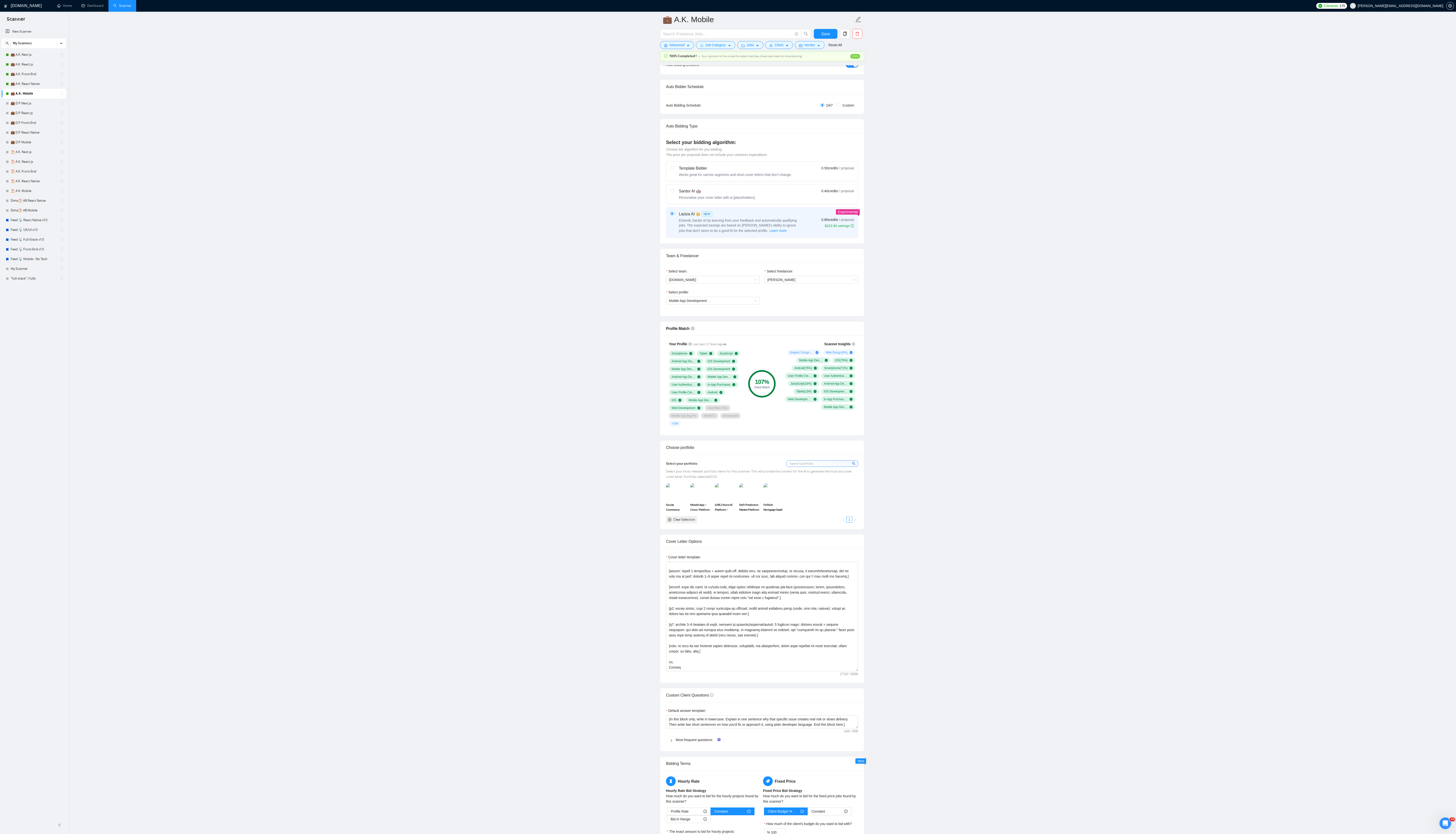
scroll to position [0, 0]
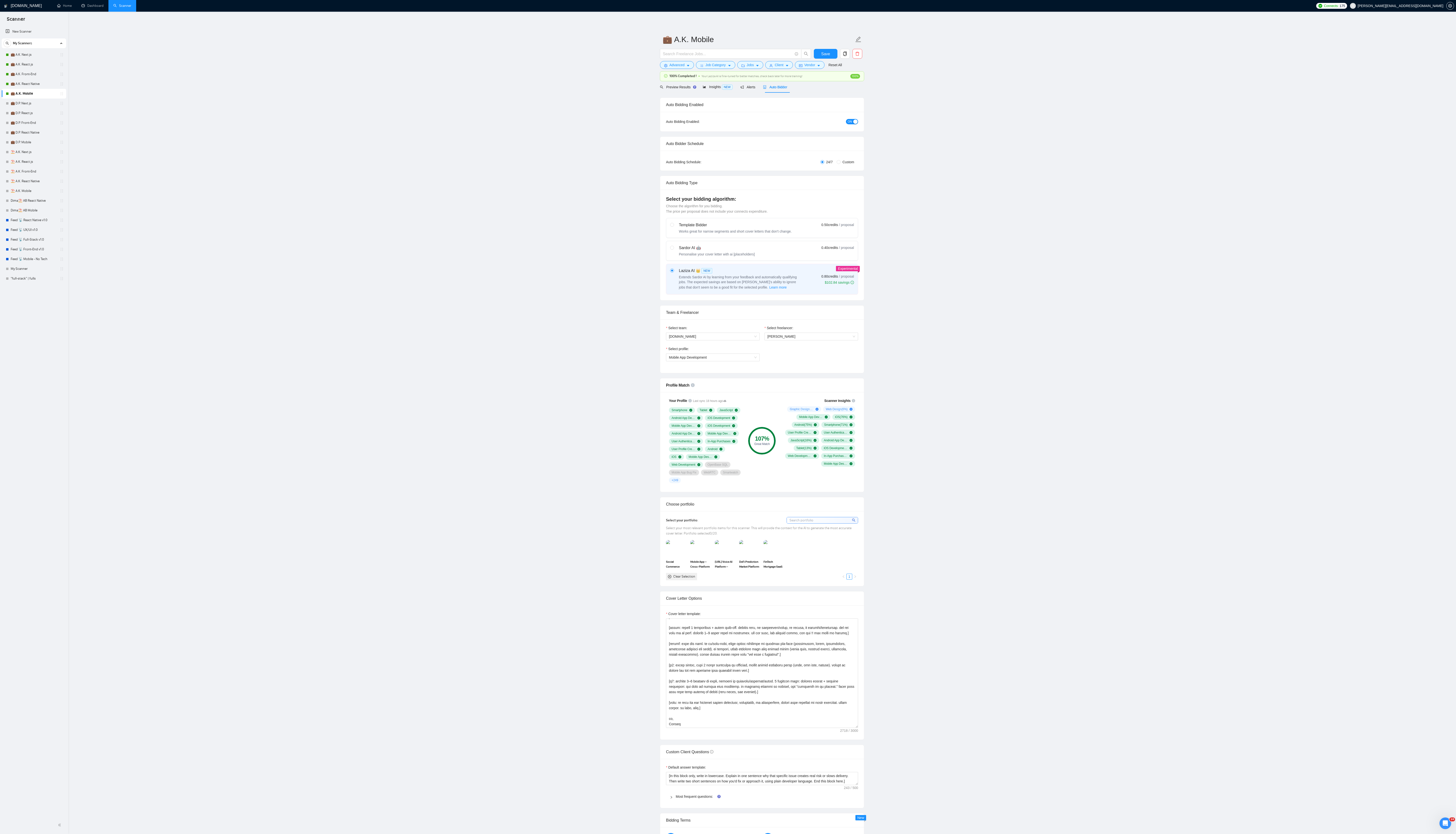
click at [364, 208] on div "Cover letter template:" at bounding box center [762, 615] width 192 height 7
click at [364, 208] on textarea "Cover letter template:" at bounding box center [762, 673] width 192 height 110
paste textarea ", reference only. Do not output links directly: 1.[URL][DOMAIN_NAME] | ind:crm …"
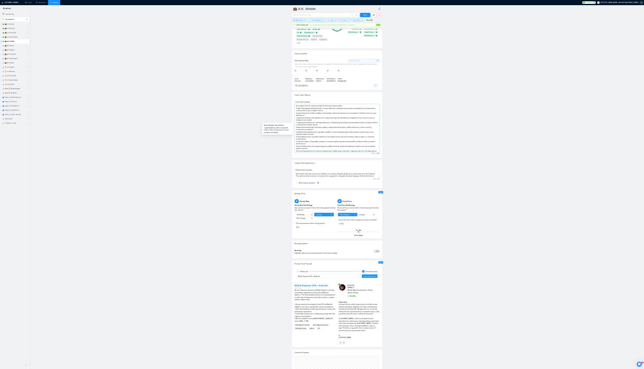
scroll to position [702, 0]
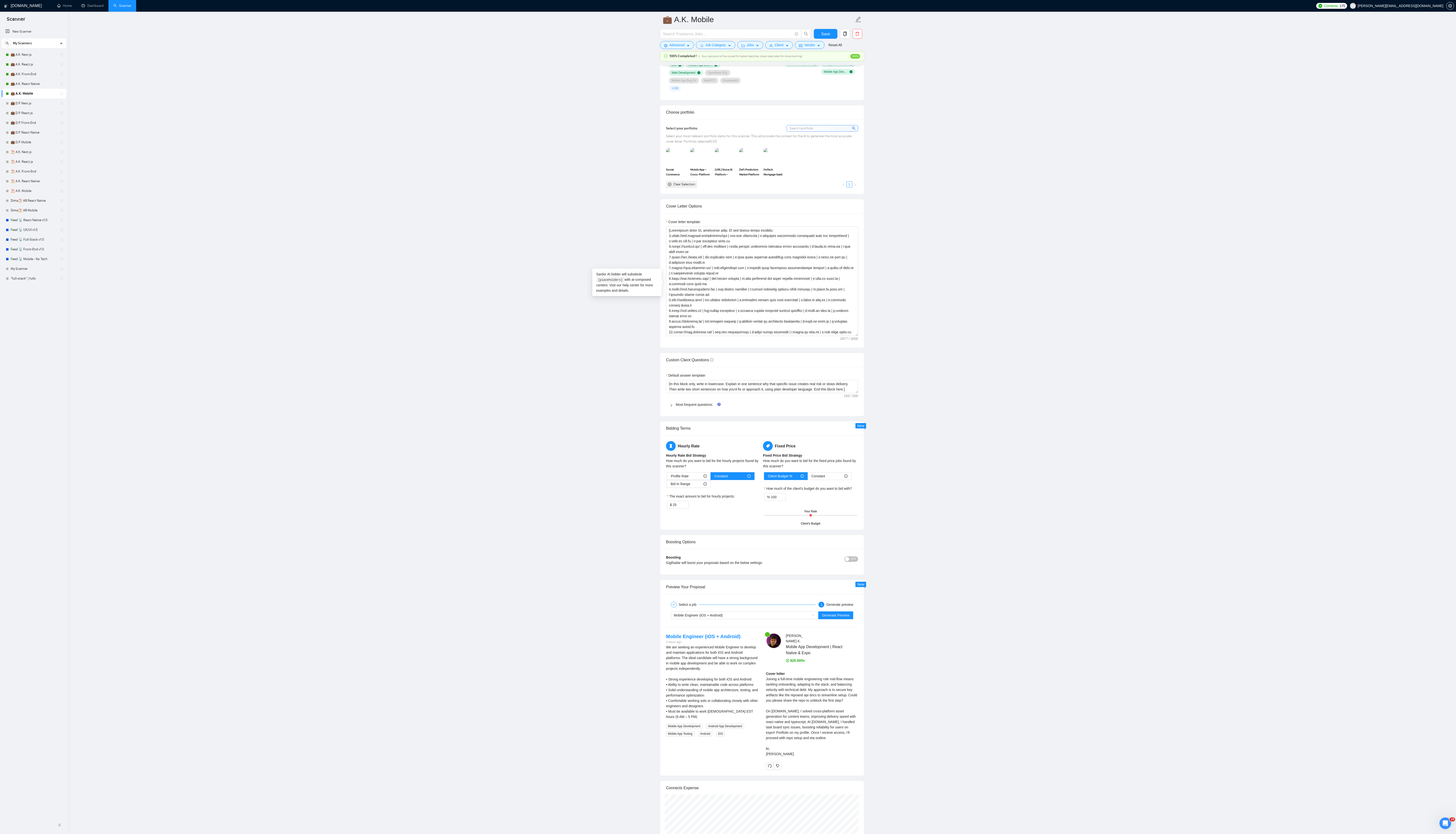
click at [364, 208] on div "Mobile Engineer (iOS + Android) Generate Preview" at bounding box center [762, 615] width 193 height 12
click at [364, 208] on span "Generate Preview" at bounding box center [835, 615] width 27 height 5
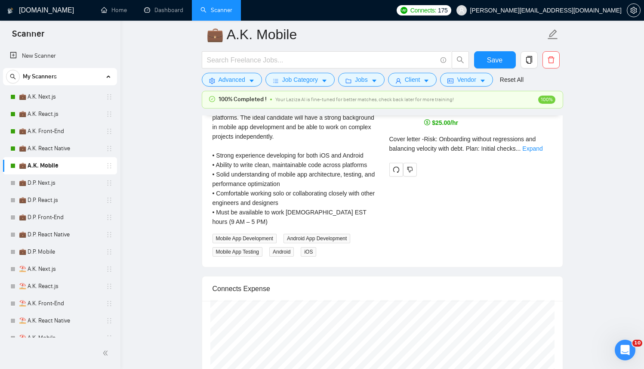
scroll to position [1745, 0]
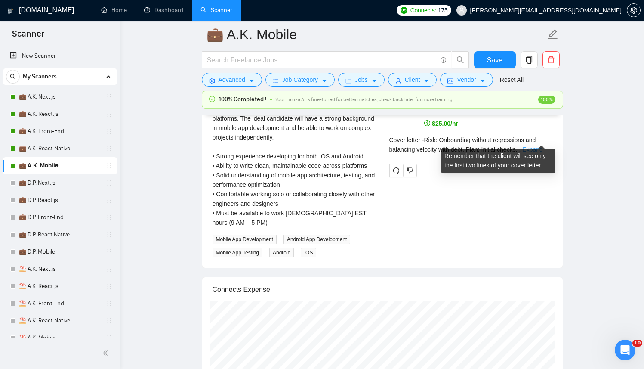
click at [539, 146] on link "Expand" at bounding box center [532, 149] width 20 height 7
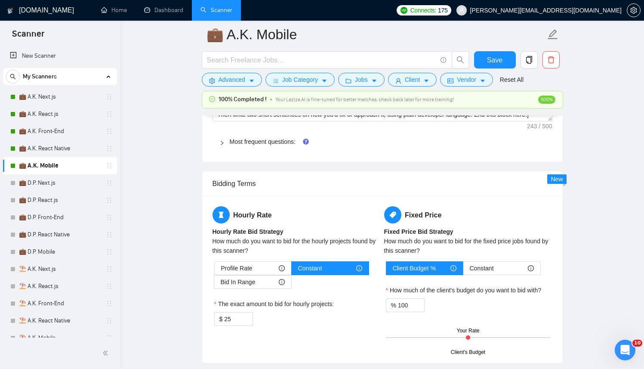
scroll to position [1104, 0]
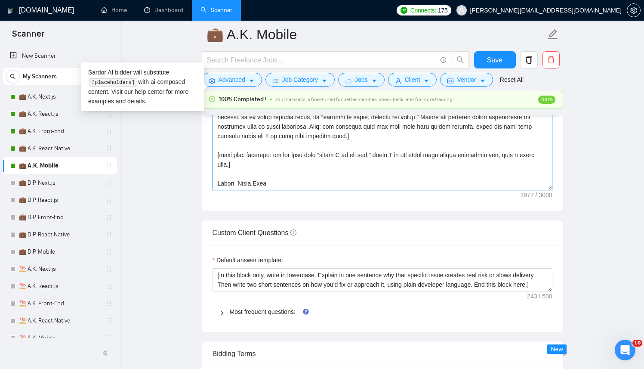
click at [394, 182] on textarea "Cover letter template:" at bounding box center [383, 94] width 340 height 194
paste textarea "(reference only, never output directly): 1.[URL][DOMAIN_NAME] | ind:crm/analyti…"
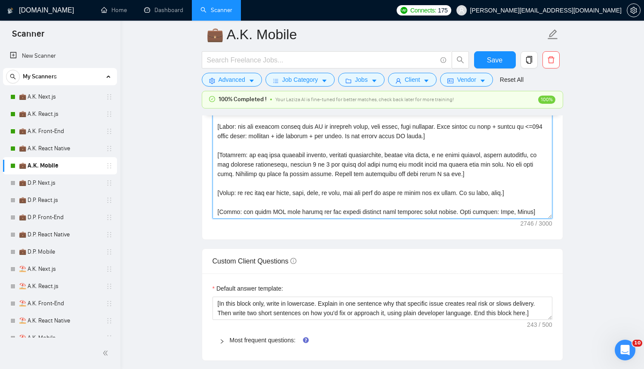
scroll to position [1085, 0]
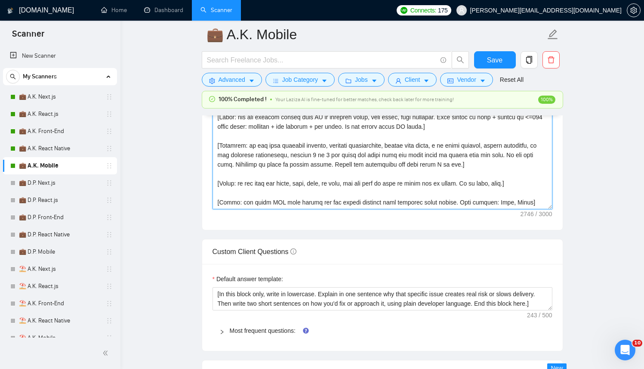
click at [481, 192] on textarea "Cover letter template:" at bounding box center [383, 112] width 340 height 194
click at [520, 196] on textarea "Cover letter template:" at bounding box center [383, 112] width 340 height 194
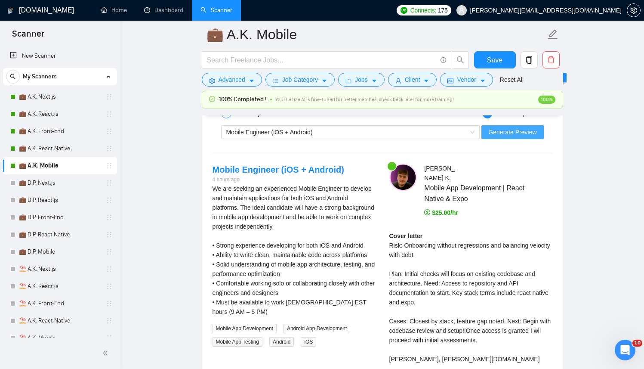
type textarea "[Successful cases DB (reference only, never output directly): 1.[URL][DOMAIN_NA…"
click at [509, 130] on span "Generate Preview" at bounding box center [512, 131] width 48 height 9
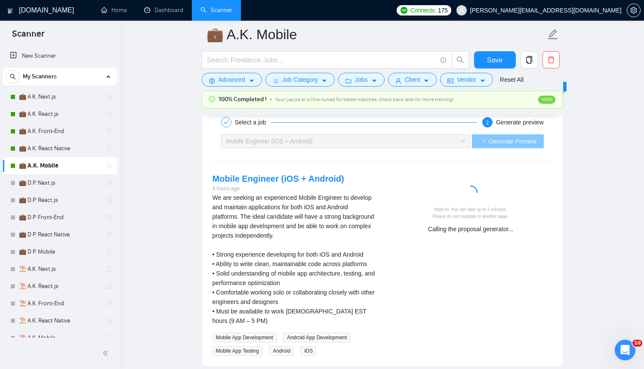
scroll to position [1619, 0]
